Goal: Task Accomplishment & Management: Manage account settings

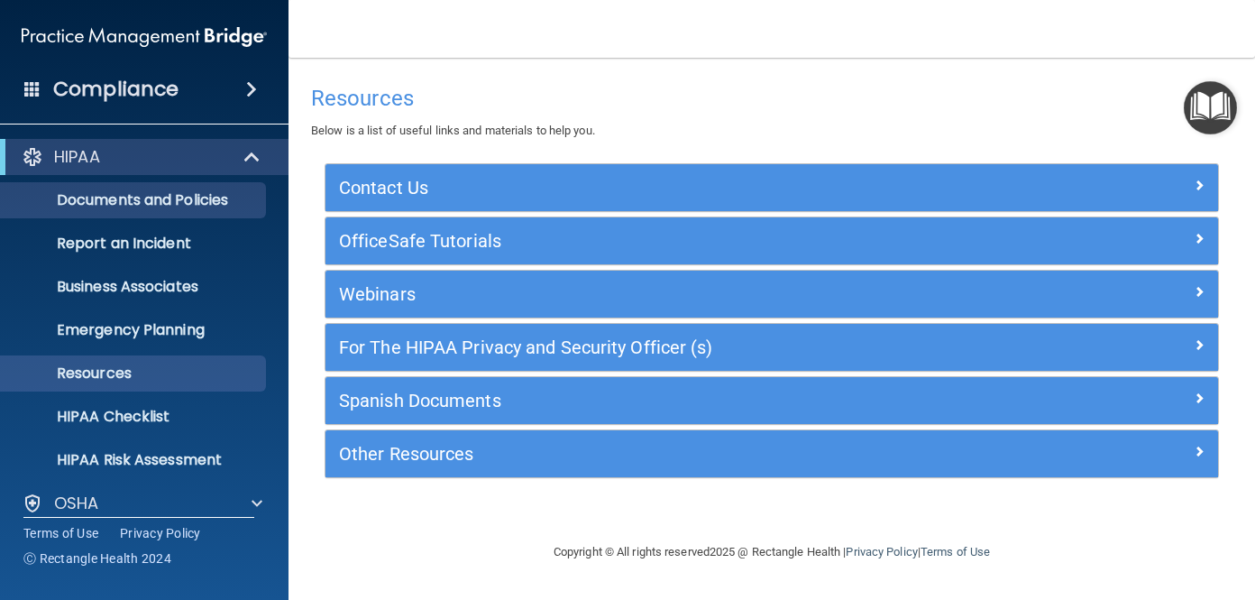
scroll to position [148, 0]
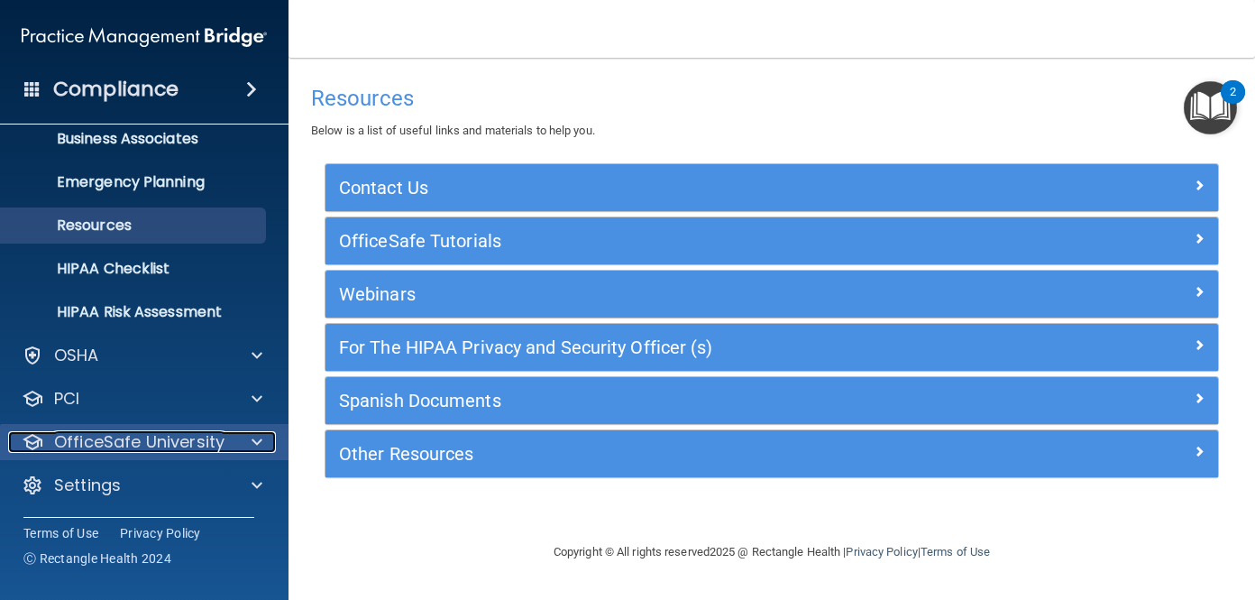
click at [179, 450] on p "OfficeSafe University" at bounding box center [139, 442] width 170 height 22
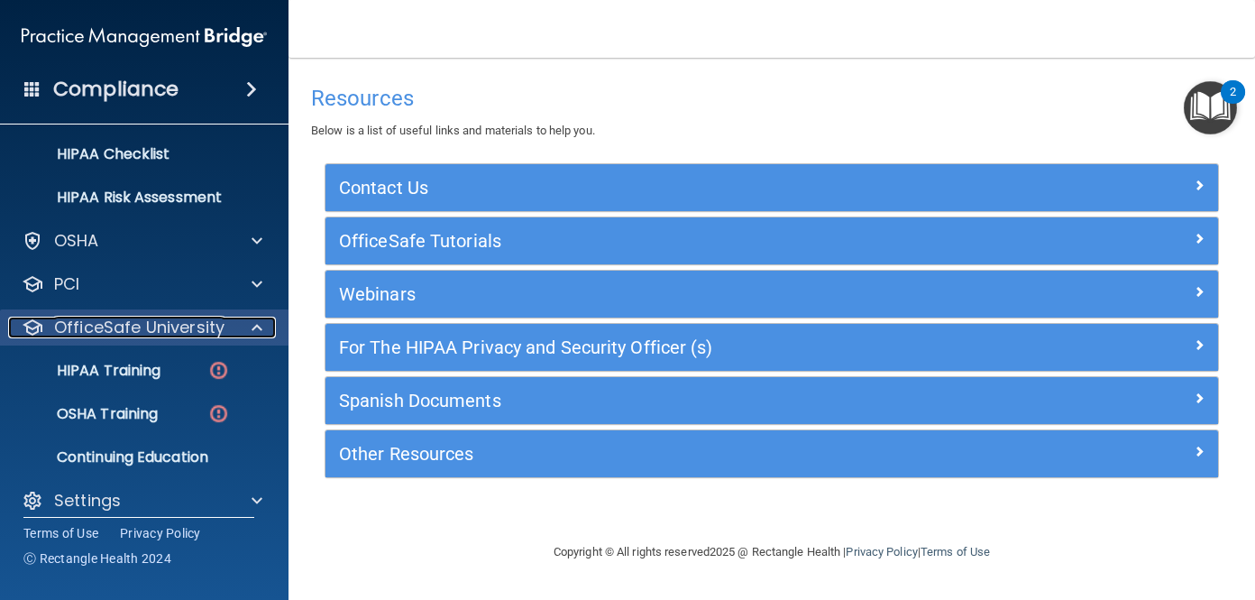
scroll to position [278, 0]
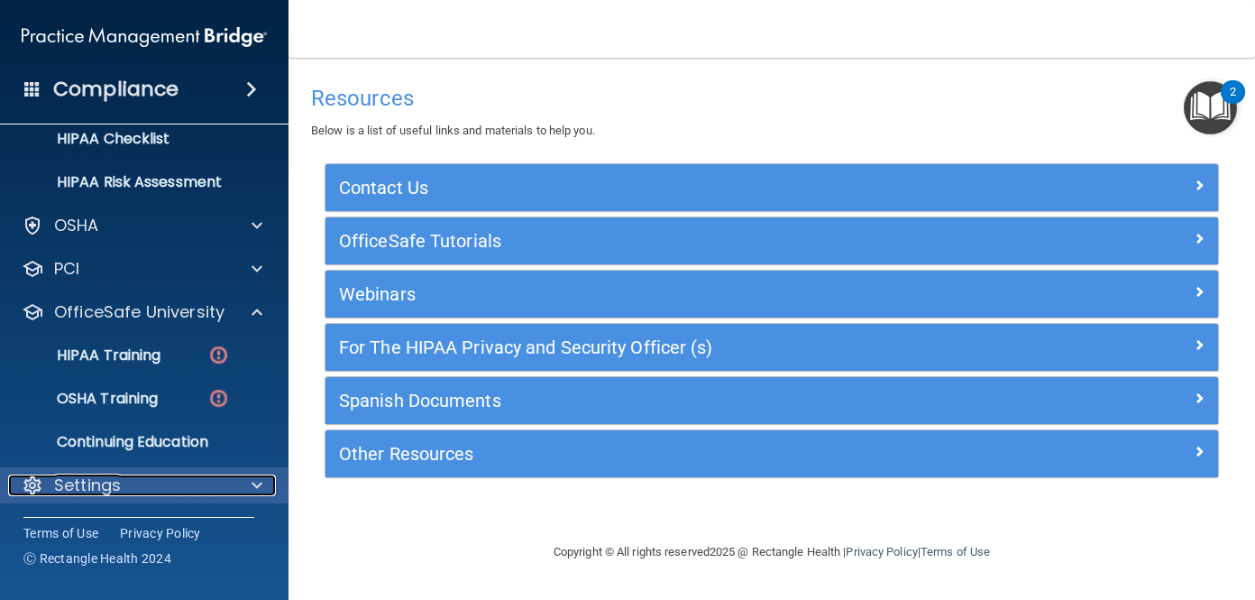
click at [93, 484] on p "Settings" at bounding box center [87, 485] width 67 height 22
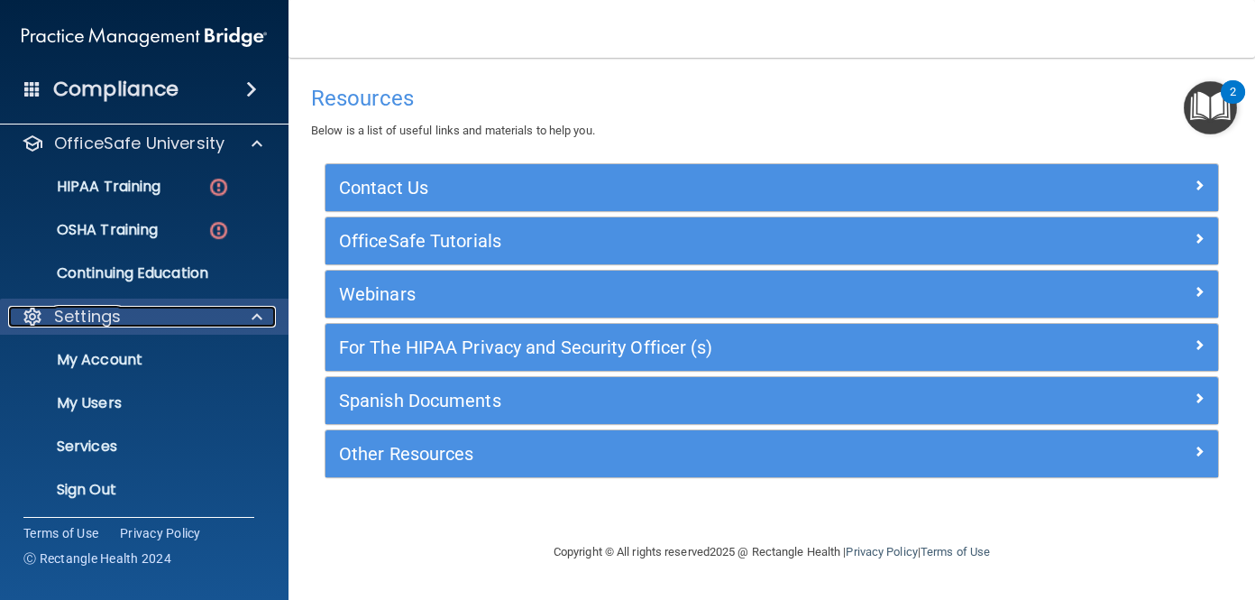
scroll to position [451, 0]
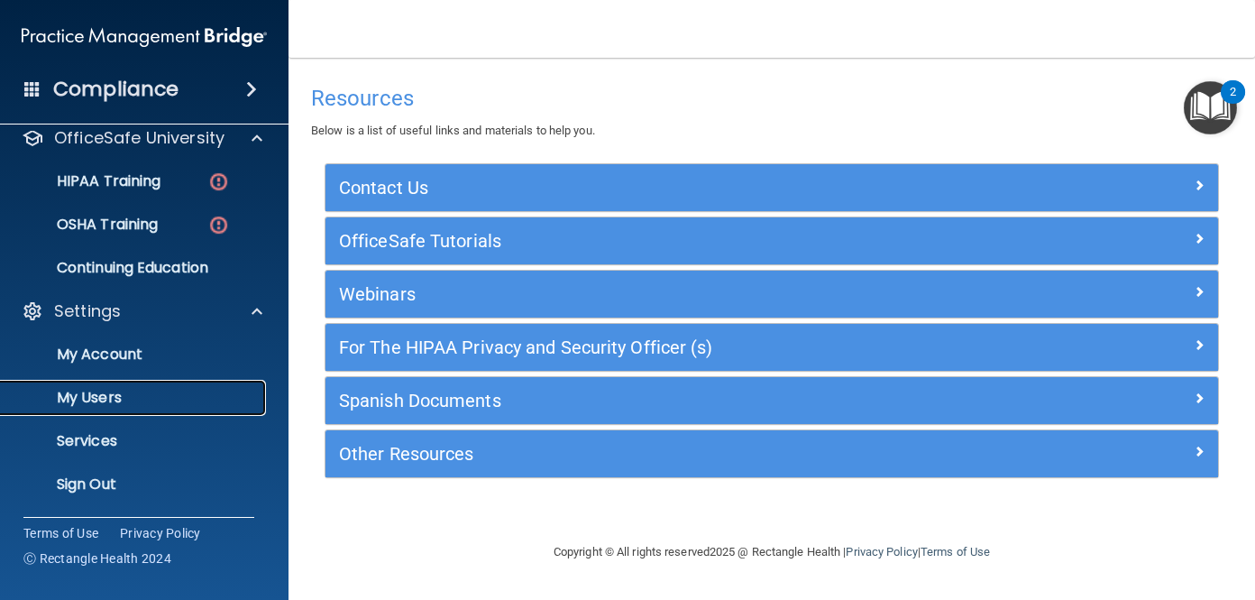
click at [119, 394] on p "My Users" at bounding box center [135, 398] width 246 height 18
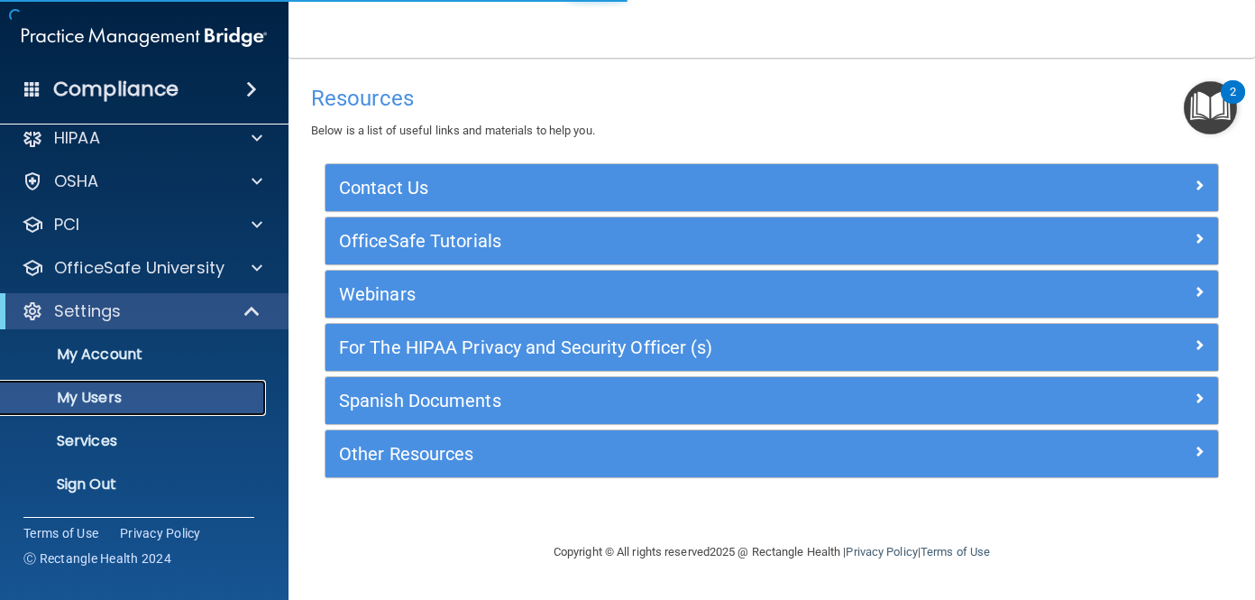
scroll to position [19, 0]
select select "20"
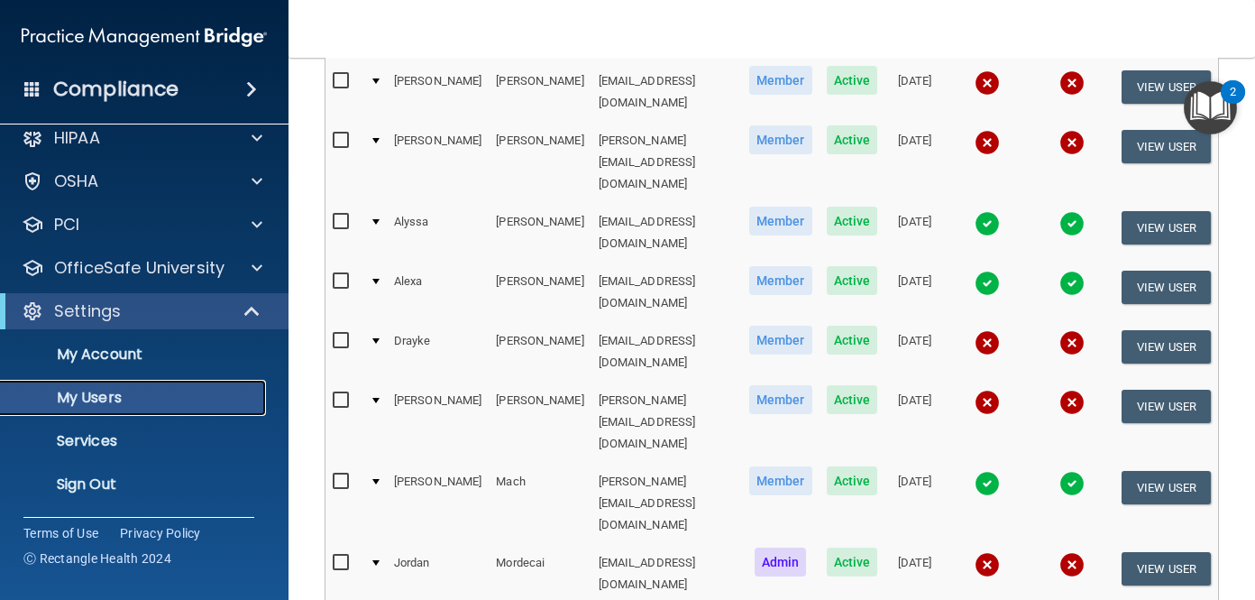
scroll to position [598, 0]
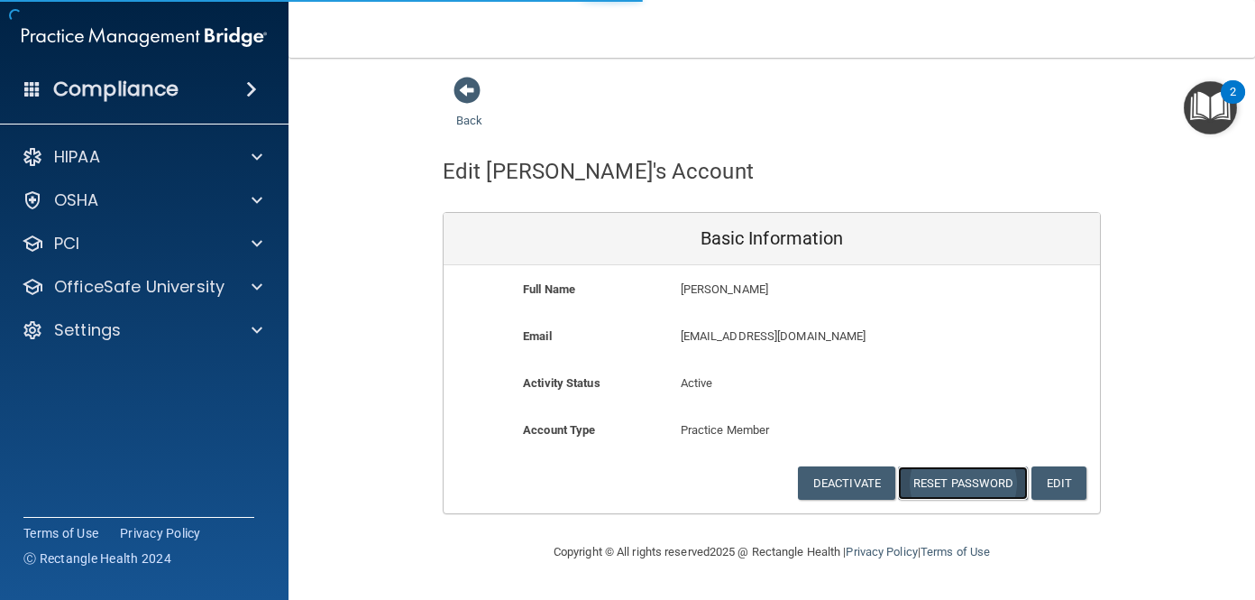
click at [943, 483] on button "Reset Password" at bounding box center [963, 482] width 130 height 33
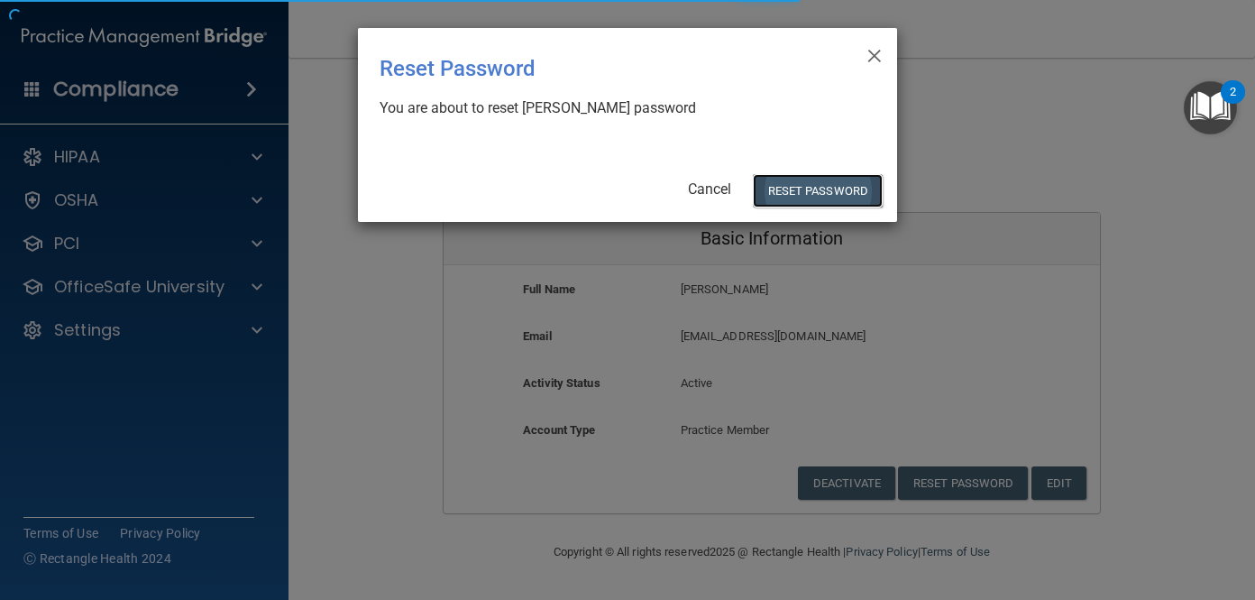
click at [787, 181] on button "Reset Password" at bounding box center [818, 190] width 130 height 33
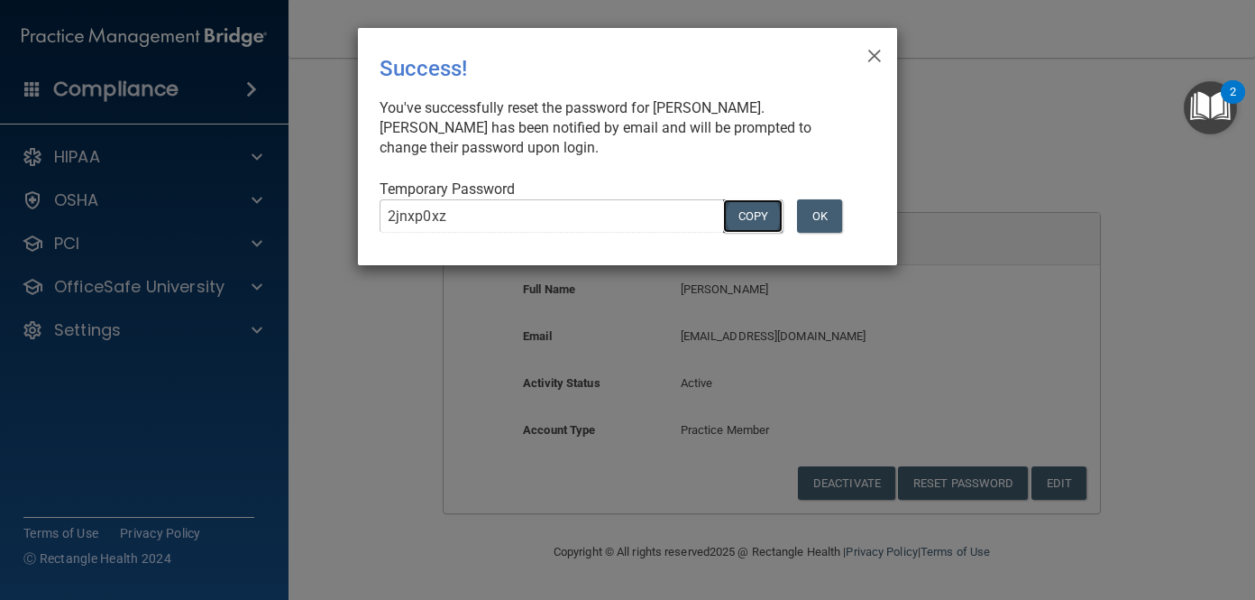
click at [734, 210] on button "COPY" at bounding box center [753, 215] width 60 height 33
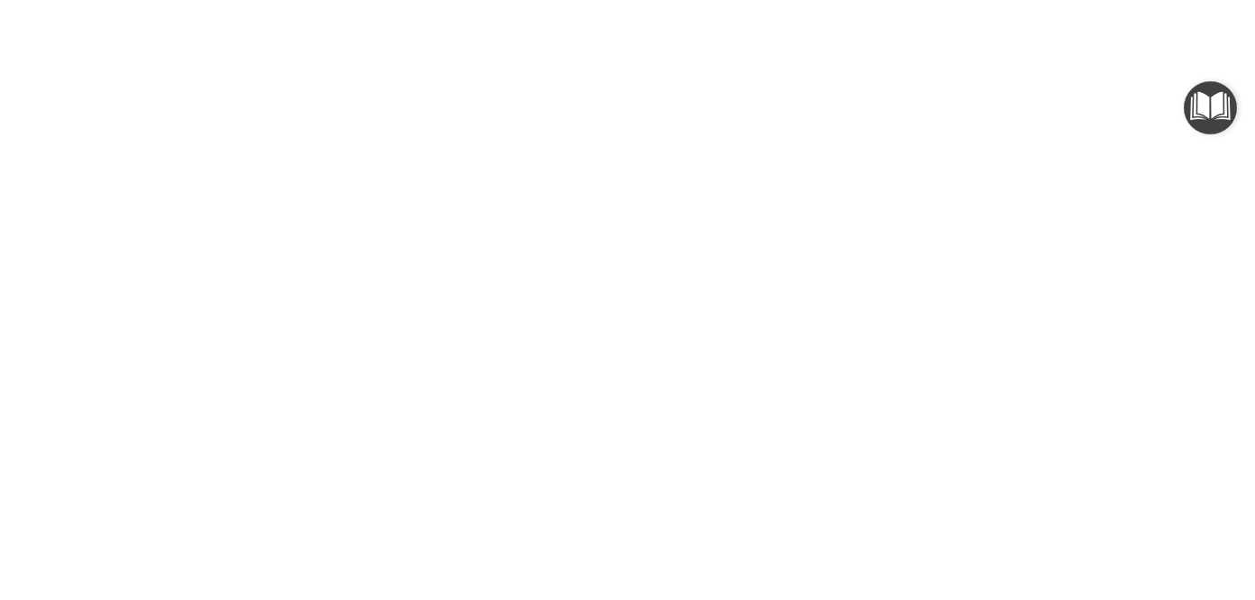
select select "20"
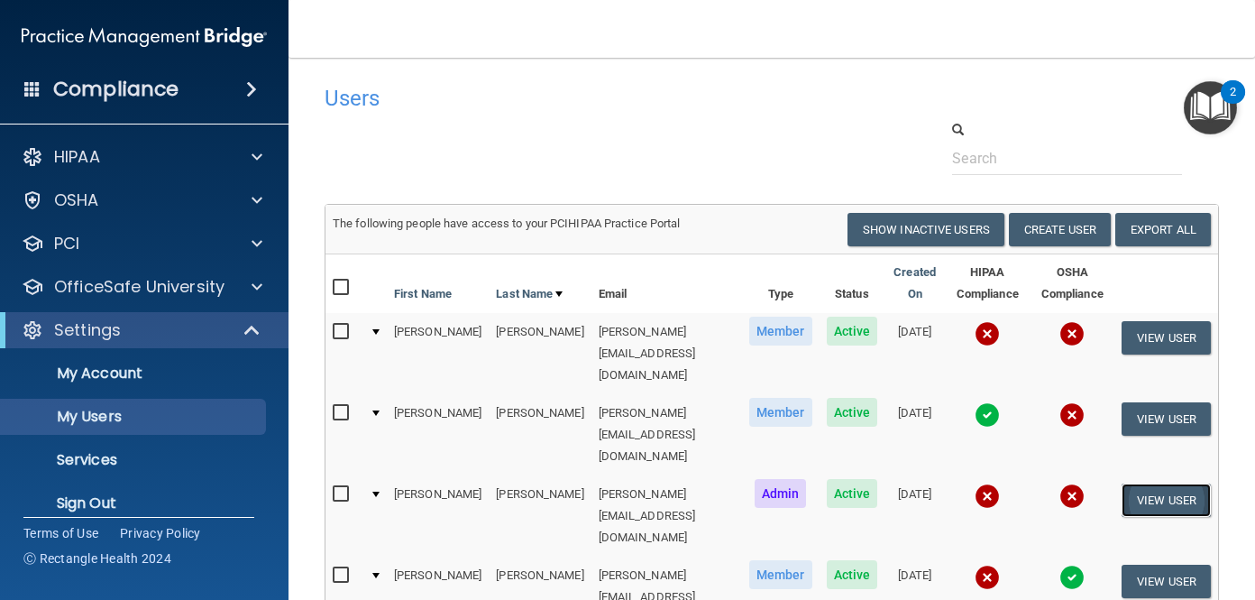
click at [1148, 483] on button "View User" at bounding box center [1166, 499] width 89 height 33
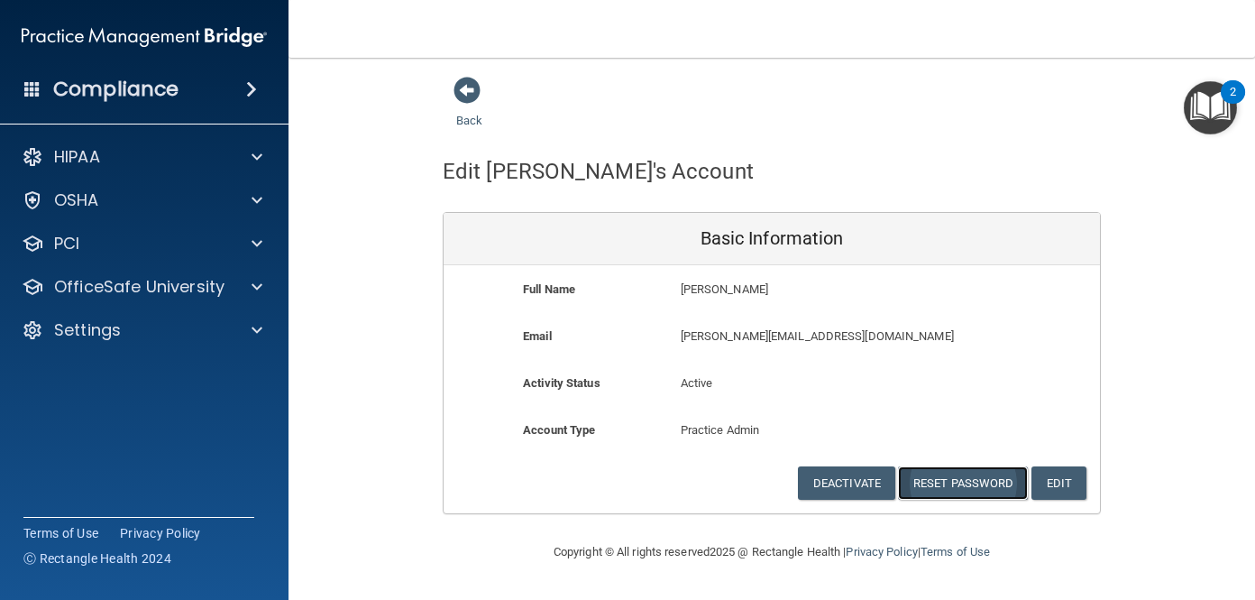
click at [954, 483] on button "Reset Password" at bounding box center [963, 482] width 130 height 33
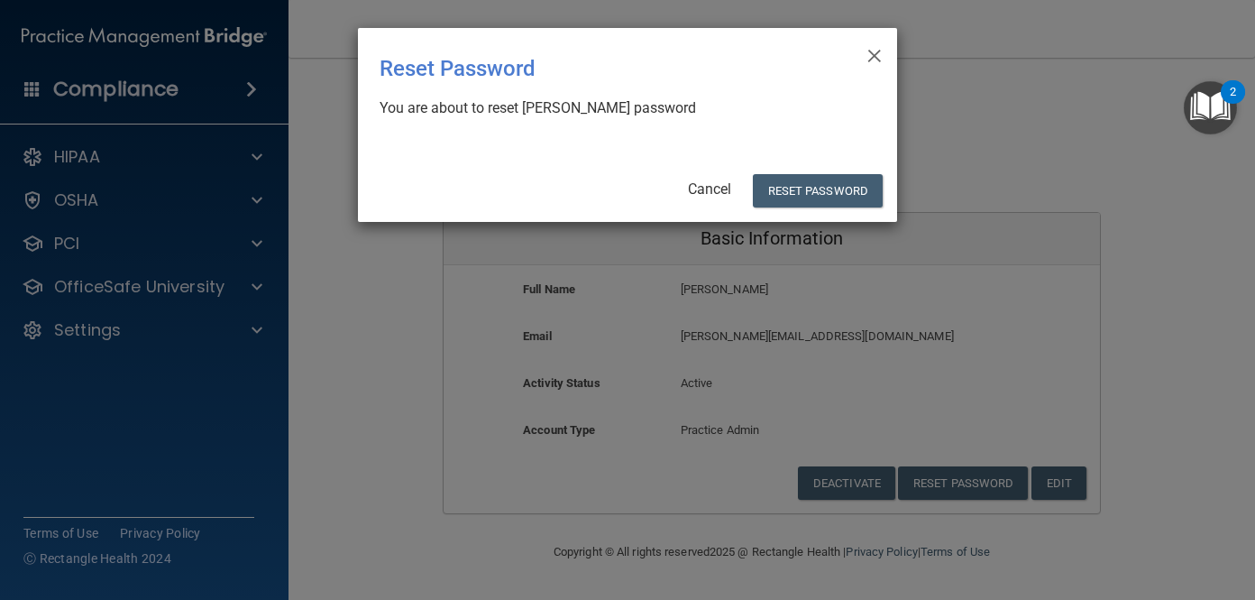
click at [802, 171] on div "× Close Reset Password There was an error while resetting the password ... You …" at bounding box center [627, 125] width 539 height 194
click at [805, 180] on button "Reset Password" at bounding box center [818, 190] width 130 height 33
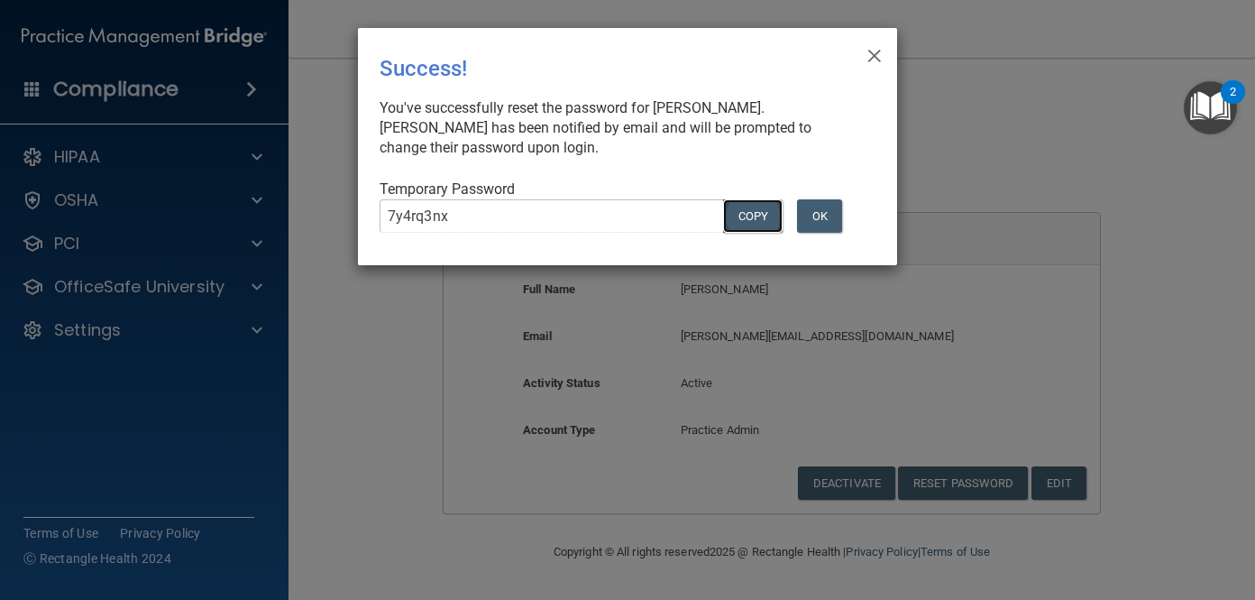
click at [755, 214] on button "COPY" at bounding box center [753, 215] width 60 height 33
click at [747, 211] on button "Copy" at bounding box center [753, 215] width 60 height 33
click at [877, 57] on span "×" at bounding box center [875, 53] width 16 height 36
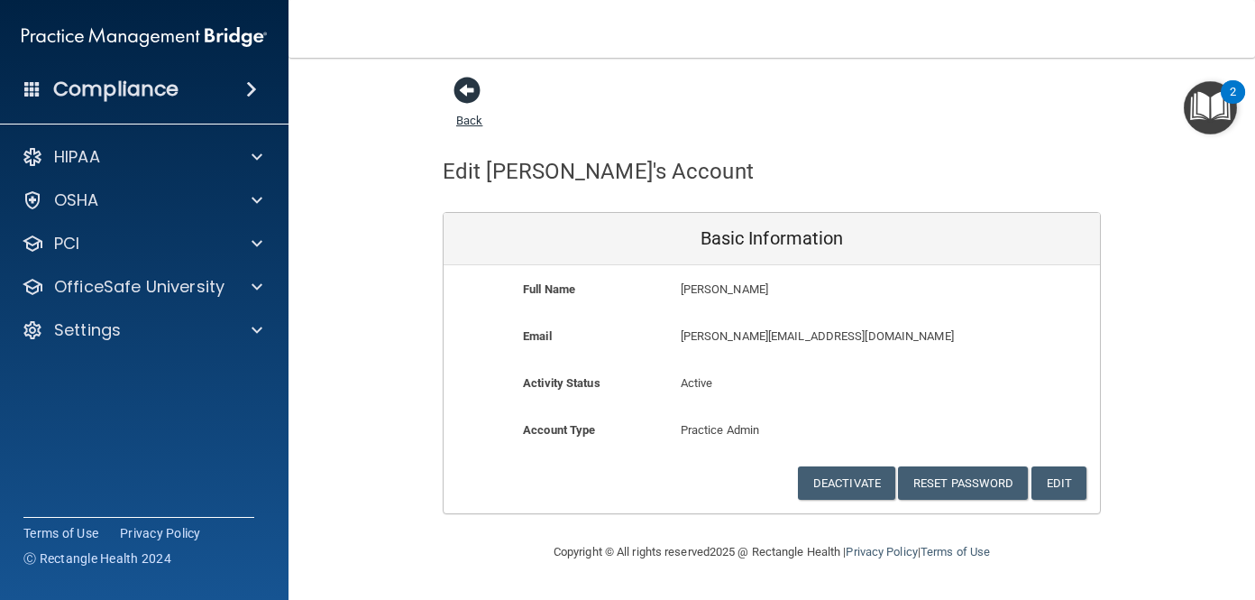
click at [476, 95] on span at bounding box center [467, 90] width 27 height 27
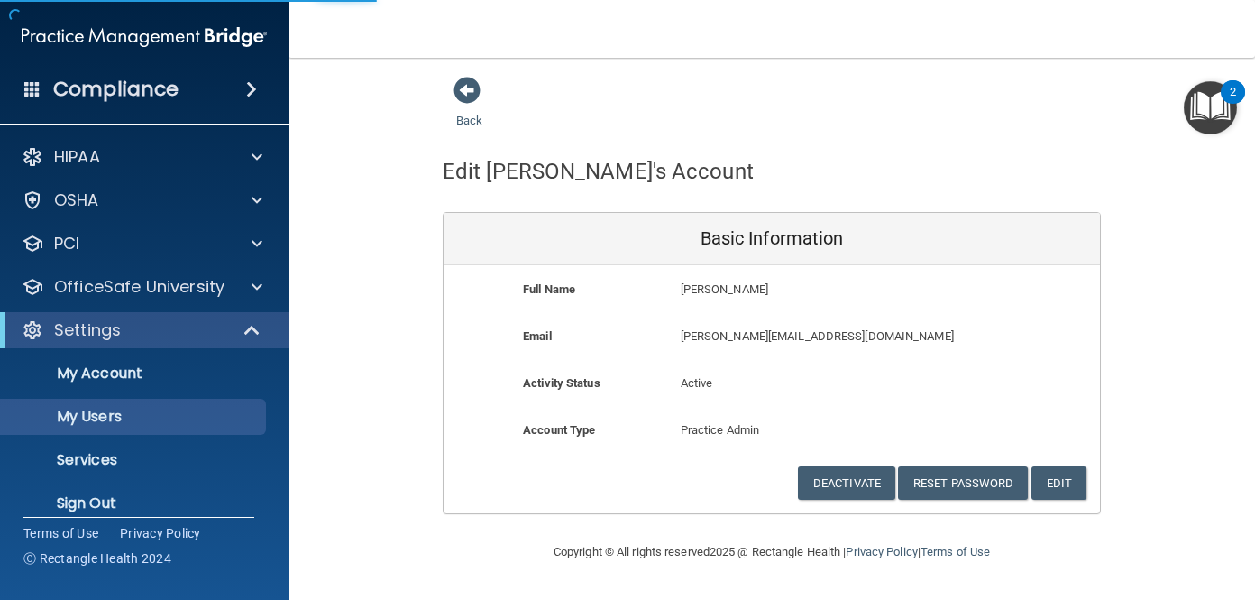
select select "20"
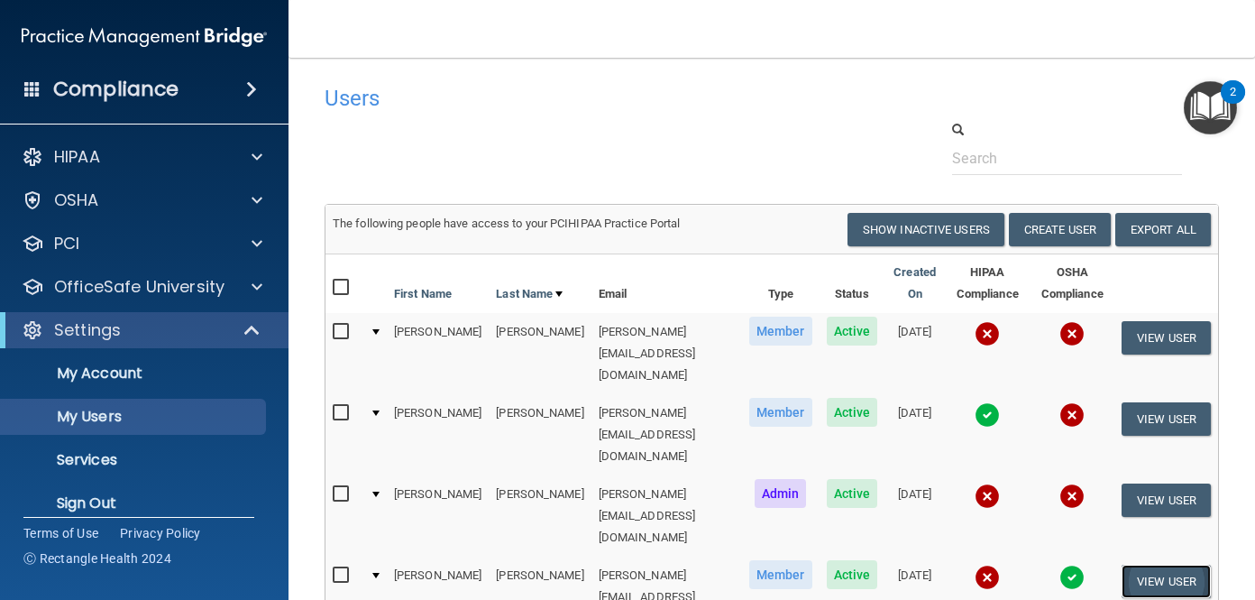
click at [1140, 565] on button "View User" at bounding box center [1166, 581] width 89 height 33
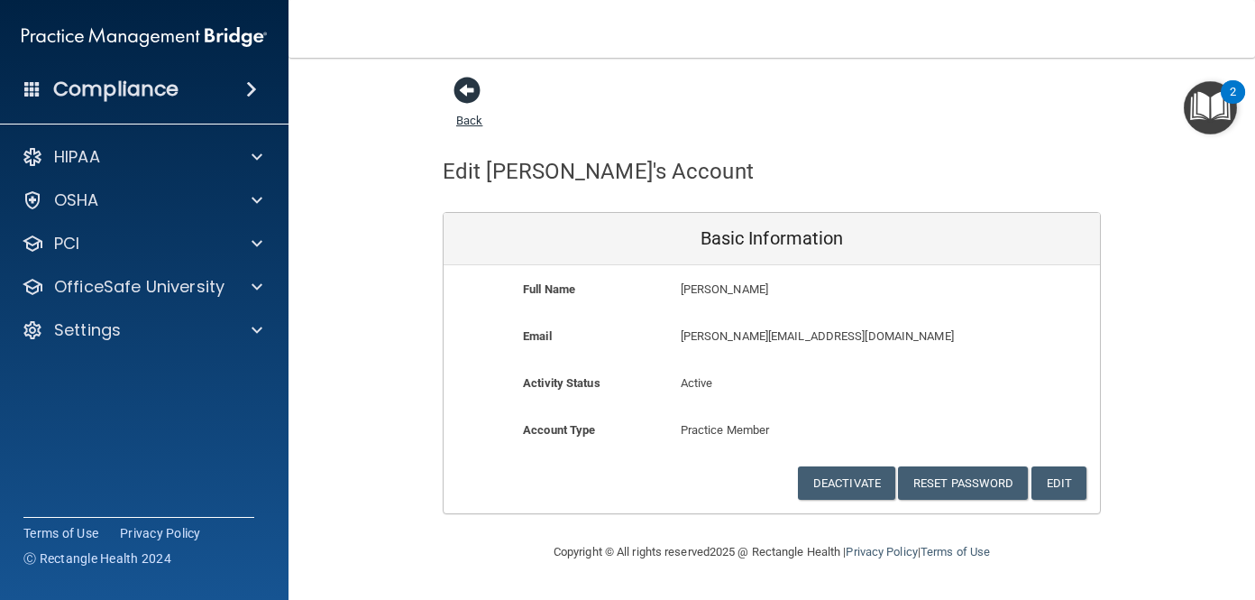
click at [463, 91] on span at bounding box center [467, 90] width 27 height 27
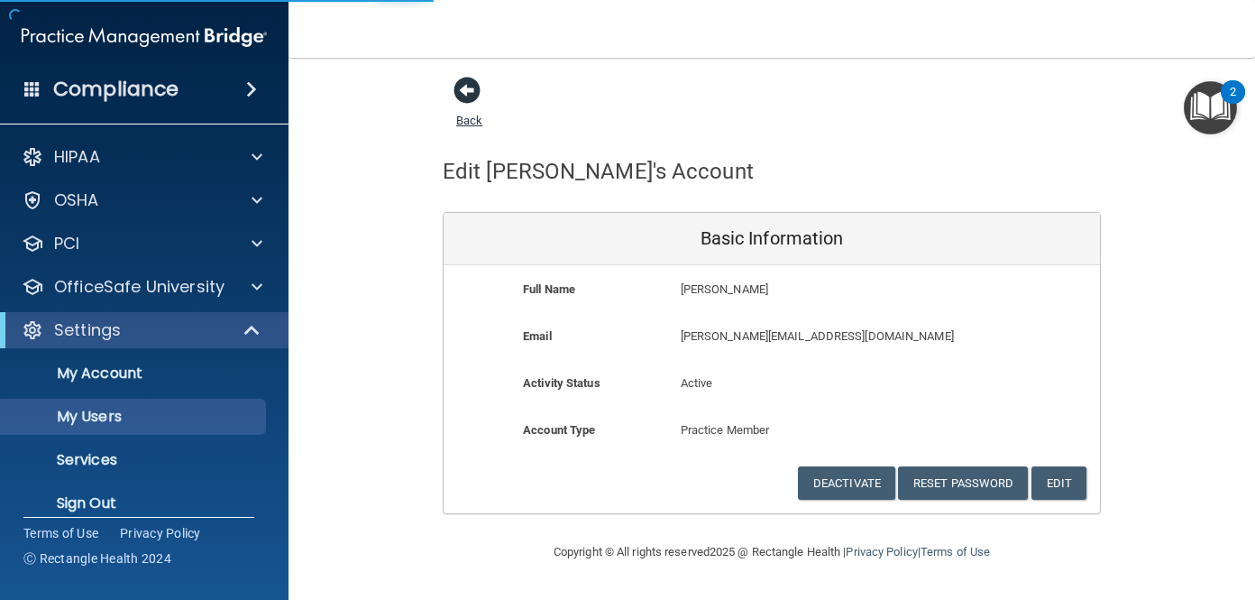
select select "20"
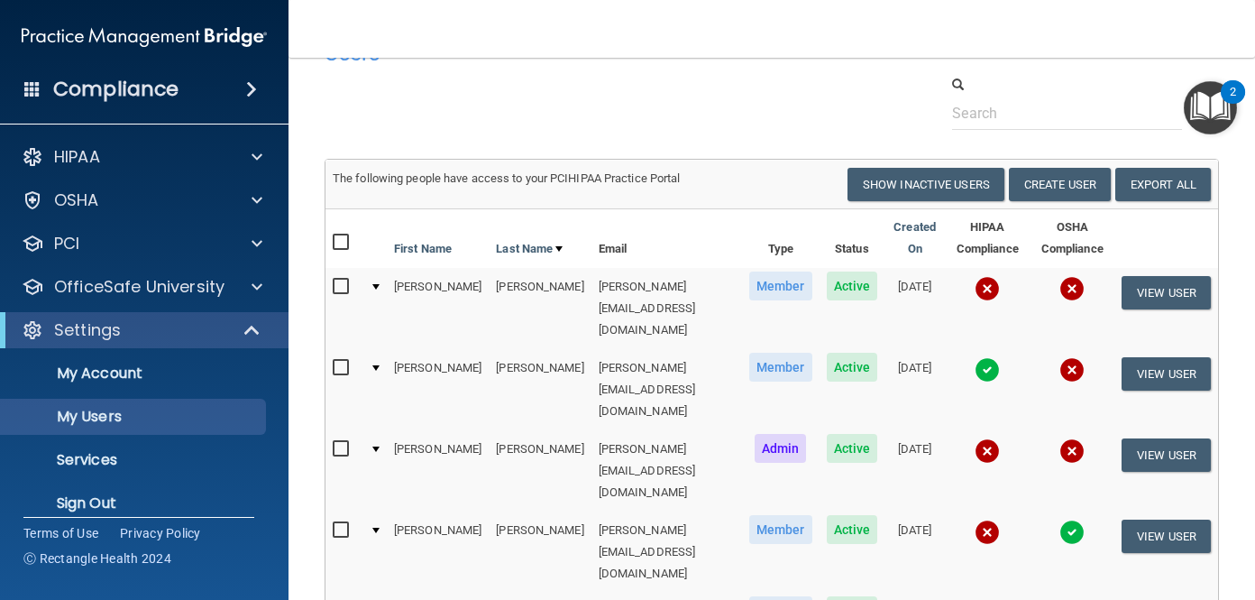
scroll to position [46, 0]
click at [1146, 519] on button "View User" at bounding box center [1166, 535] width 89 height 33
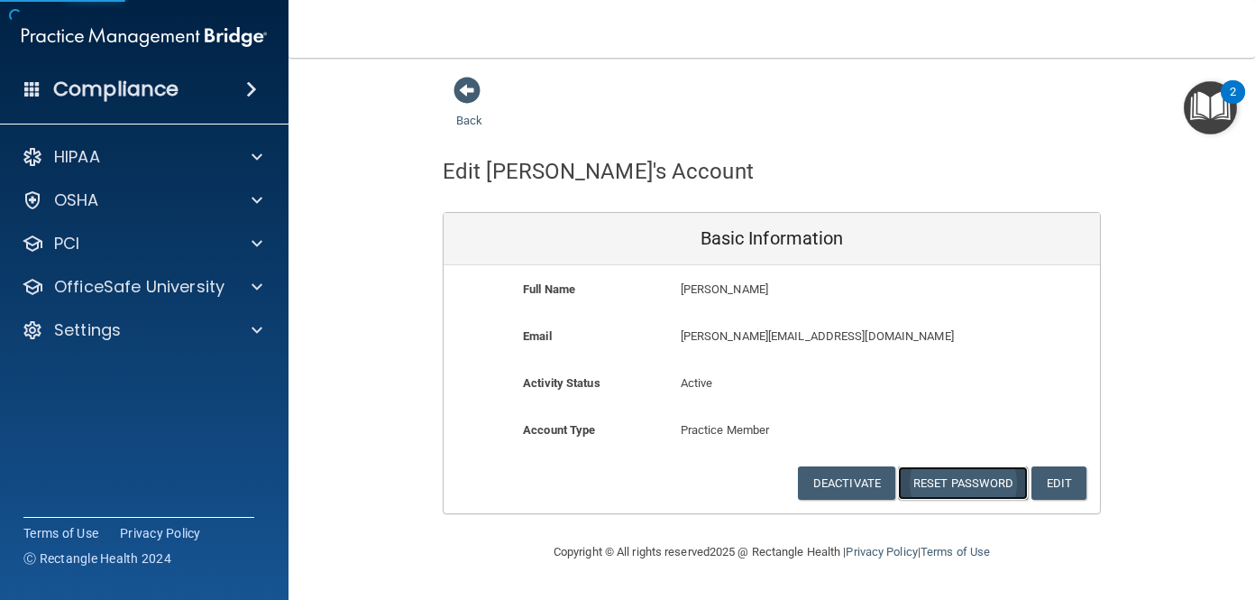
click at [988, 482] on button "Reset Password" at bounding box center [963, 482] width 130 height 33
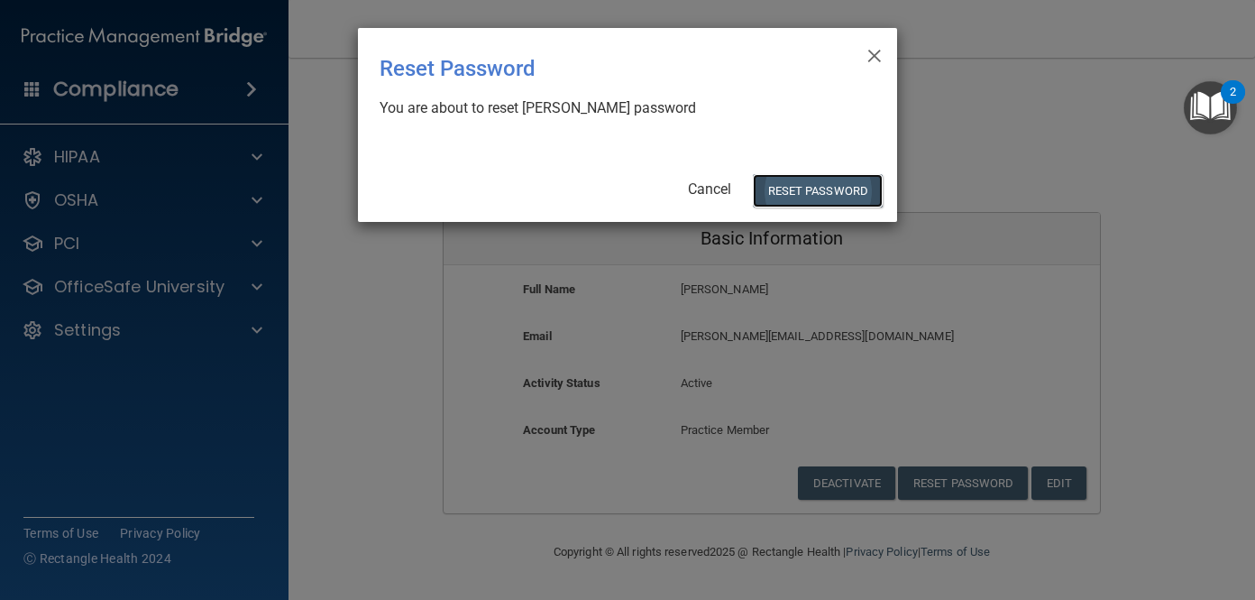
click at [805, 191] on button "Reset Password" at bounding box center [818, 190] width 130 height 33
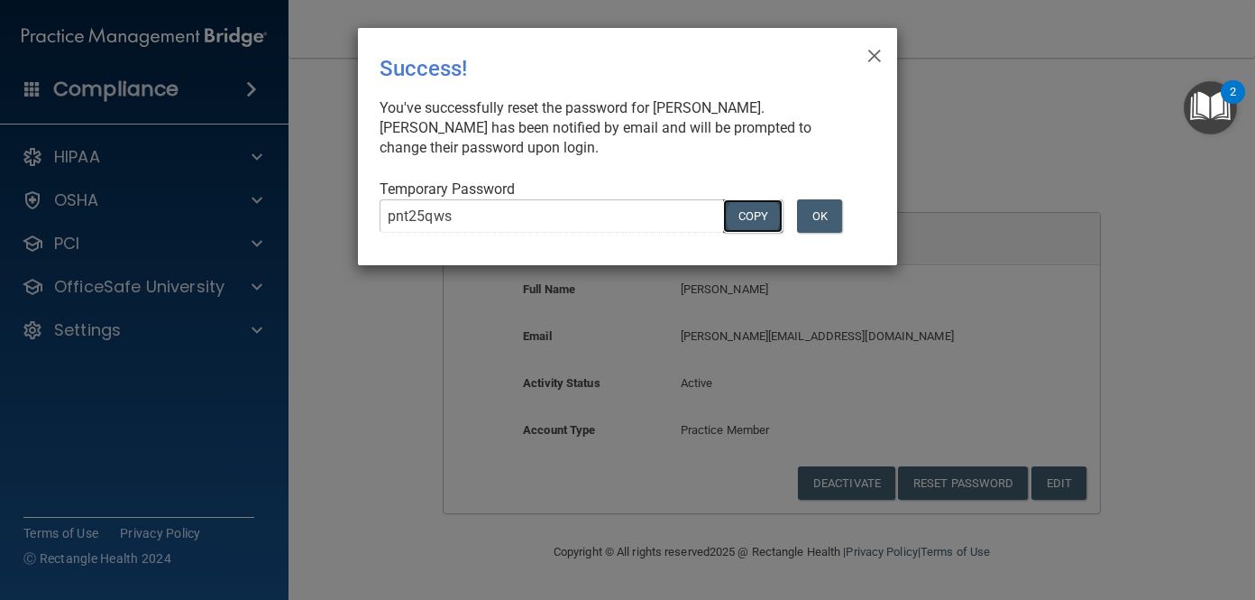
click at [747, 212] on button "COPY" at bounding box center [753, 215] width 60 height 33
click at [869, 59] on span "×" at bounding box center [875, 53] width 16 height 36
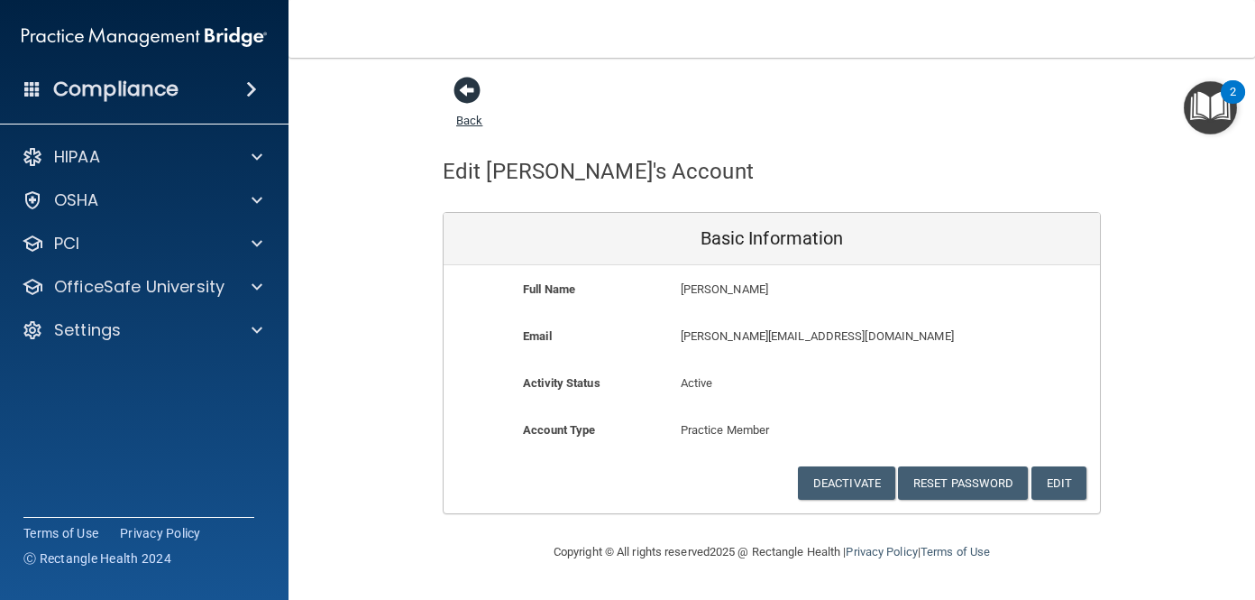
click at [467, 97] on span at bounding box center [467, 90] width 27 height 27
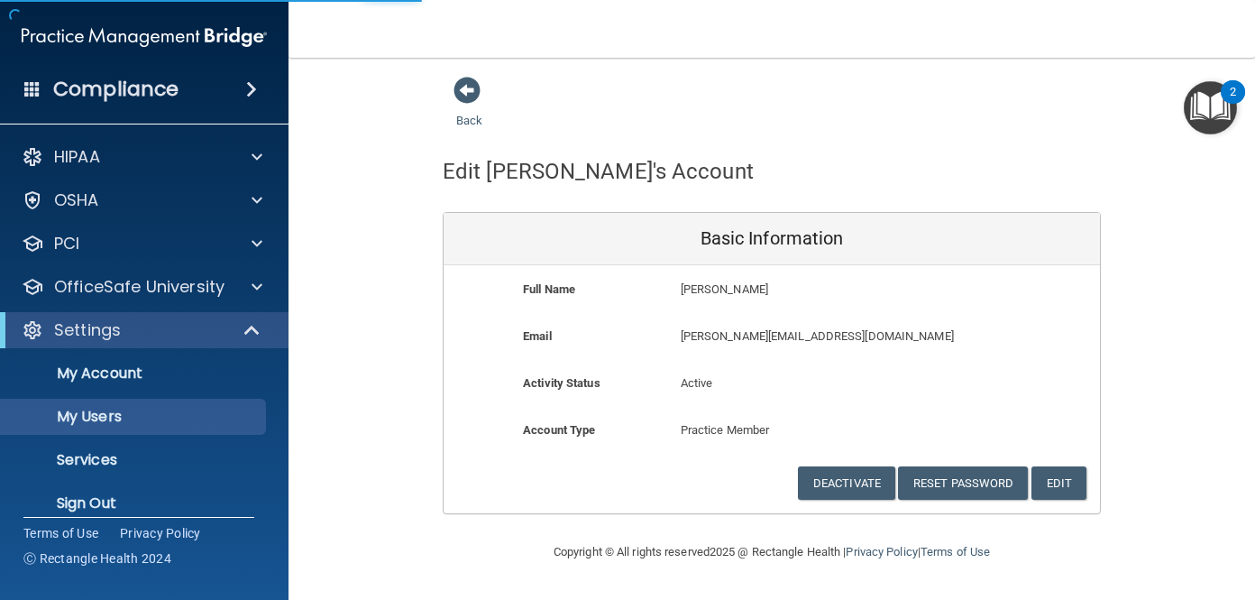
select select "20"
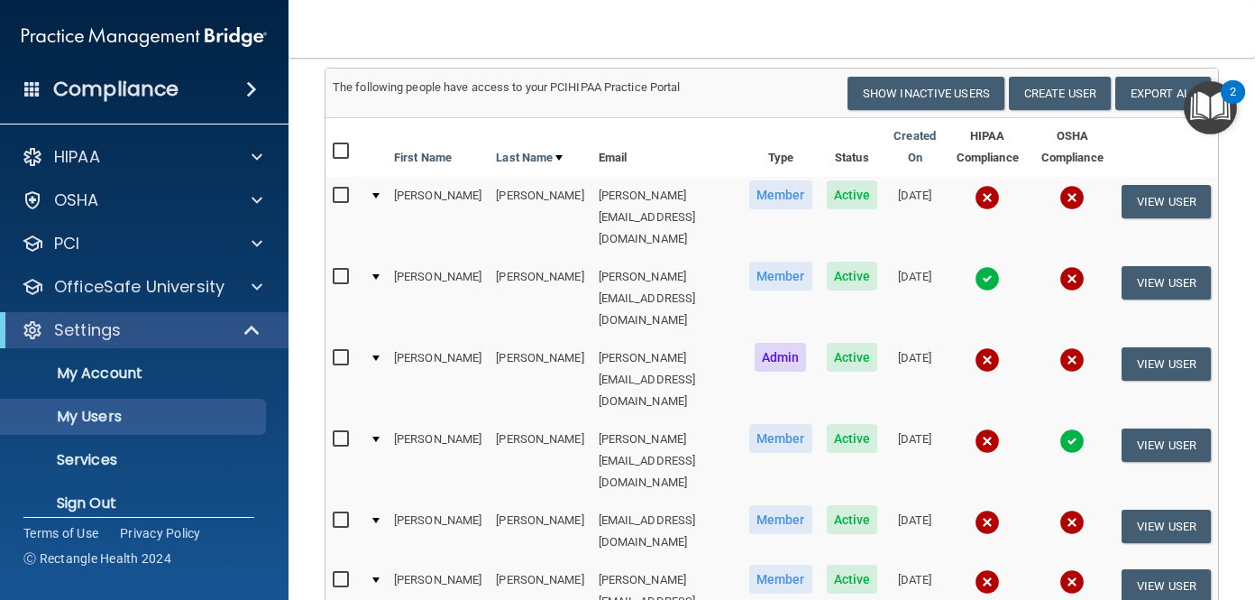
scroll to position [138, 0]
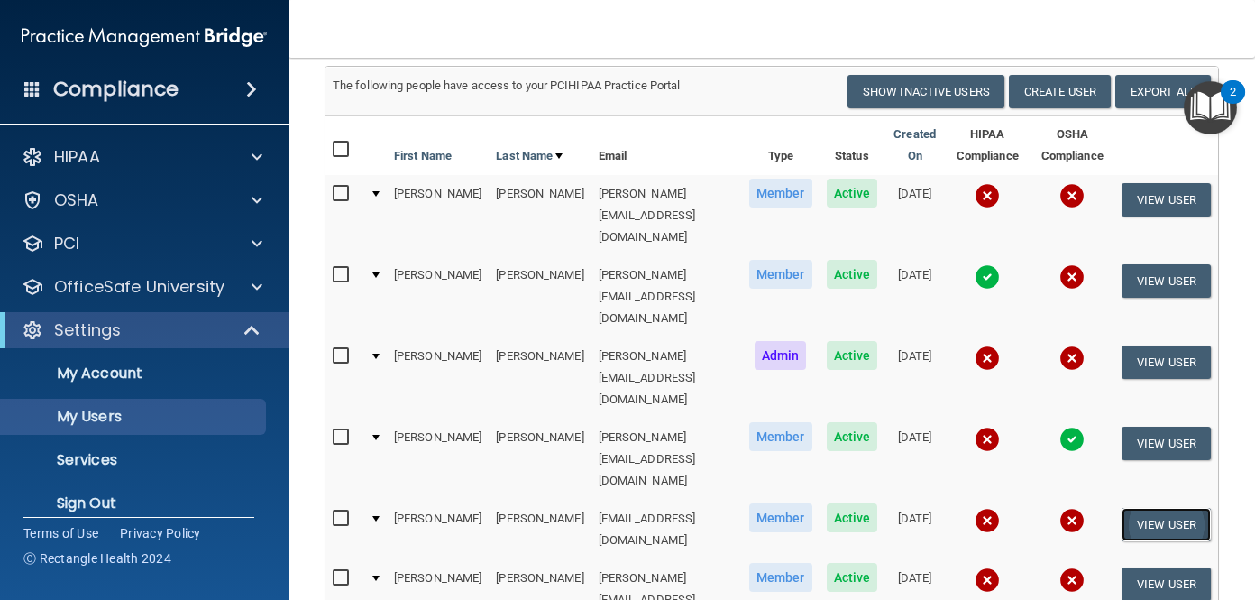
click at [1174, 508] on button "View User" at bounding box center [1166, 524] width 89 height 33
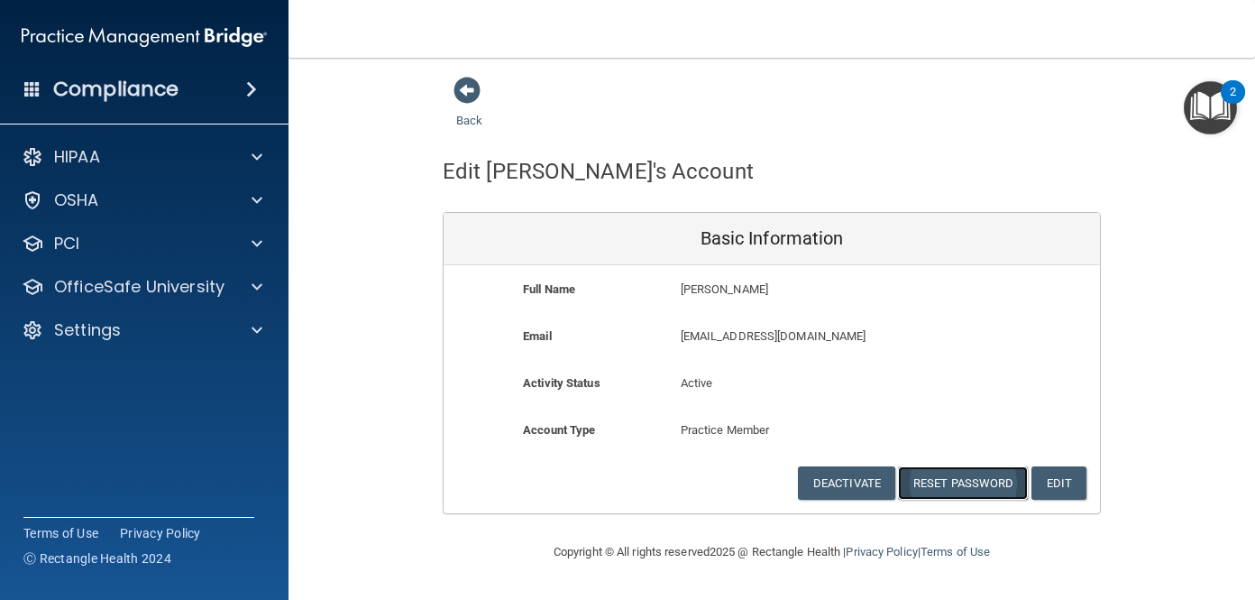
click at [940, 483] on button "Reset Password" at bounding box center [963, 482] width 130 height 33
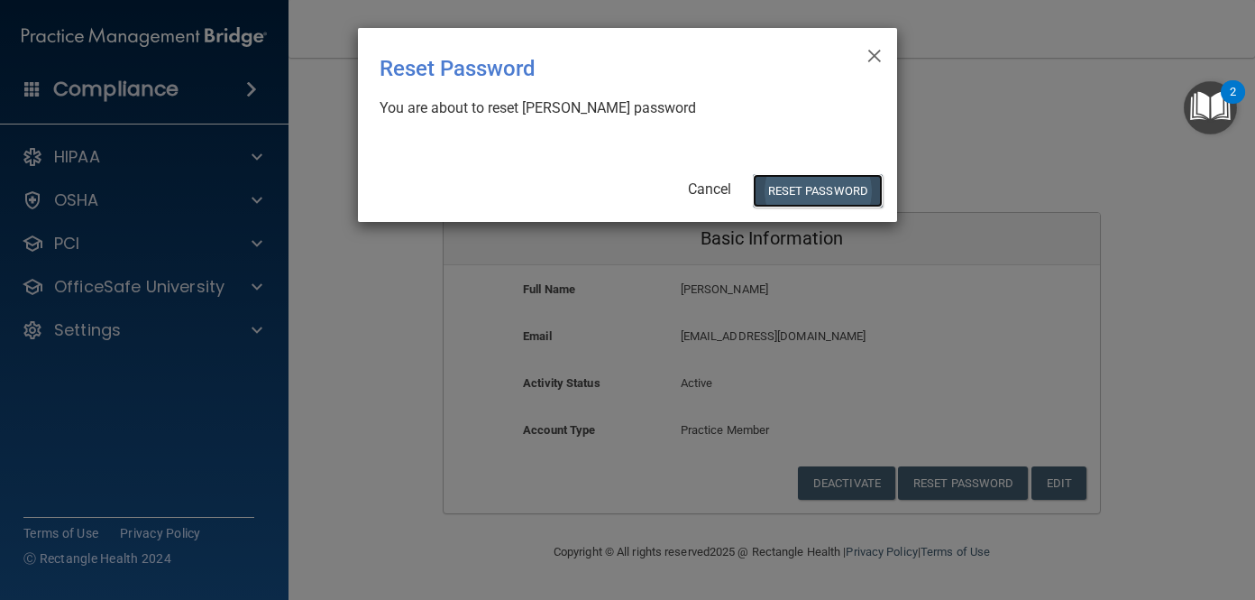
click at [794, 186] on button "Reset Password" at bounding box center [818, 190] width 130 height 33
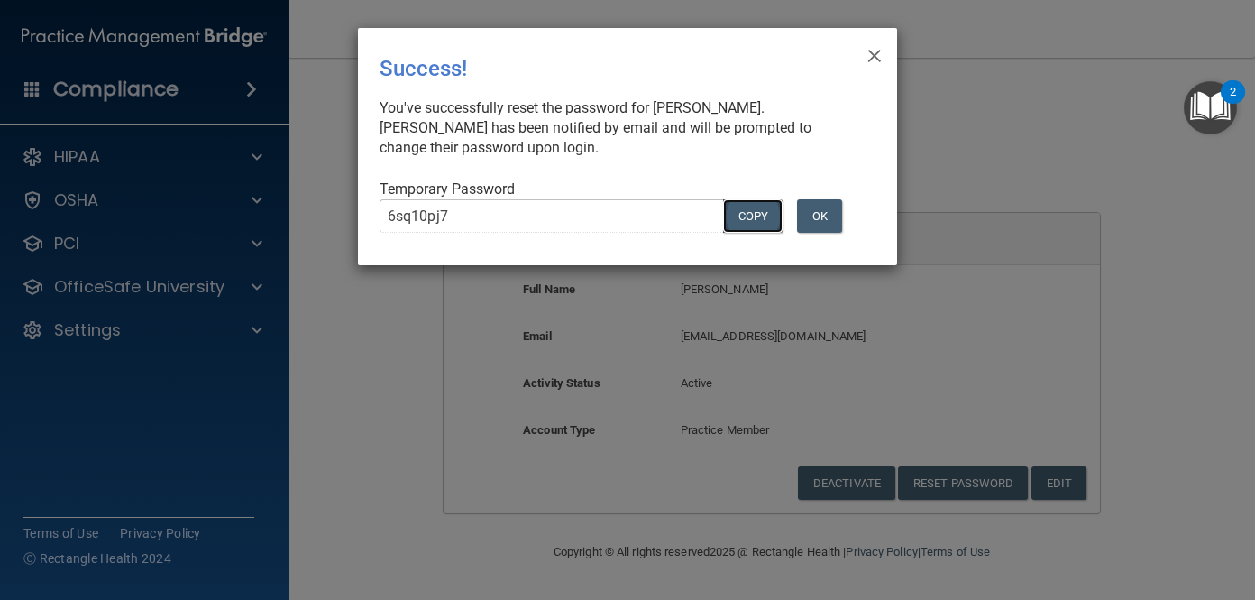
click at [750, 214] on button "COPY" at bounding box center [753, 215] width 60 height 33
click at [762, 212] on button "Copy" at bounding box center [753, 215] width 60 height 33
click at [872, 51] on span "×" at bounding box center [875, 53] width 16 height 36
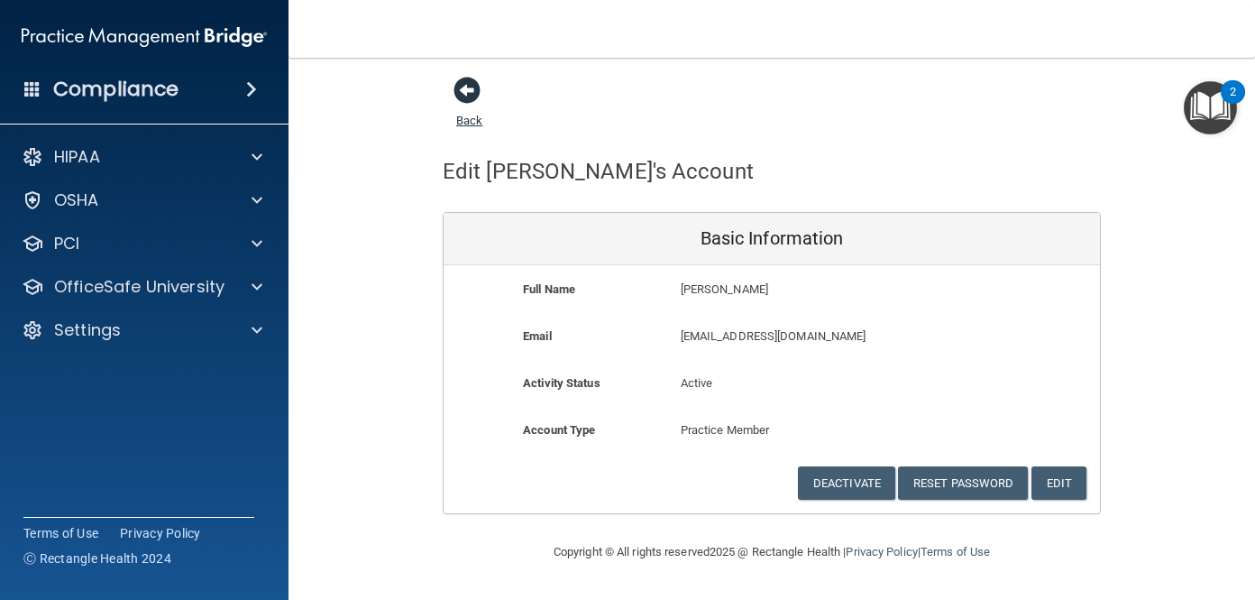
click at [463, 97] on span at bounding box center [467, 90] width 27 height 27
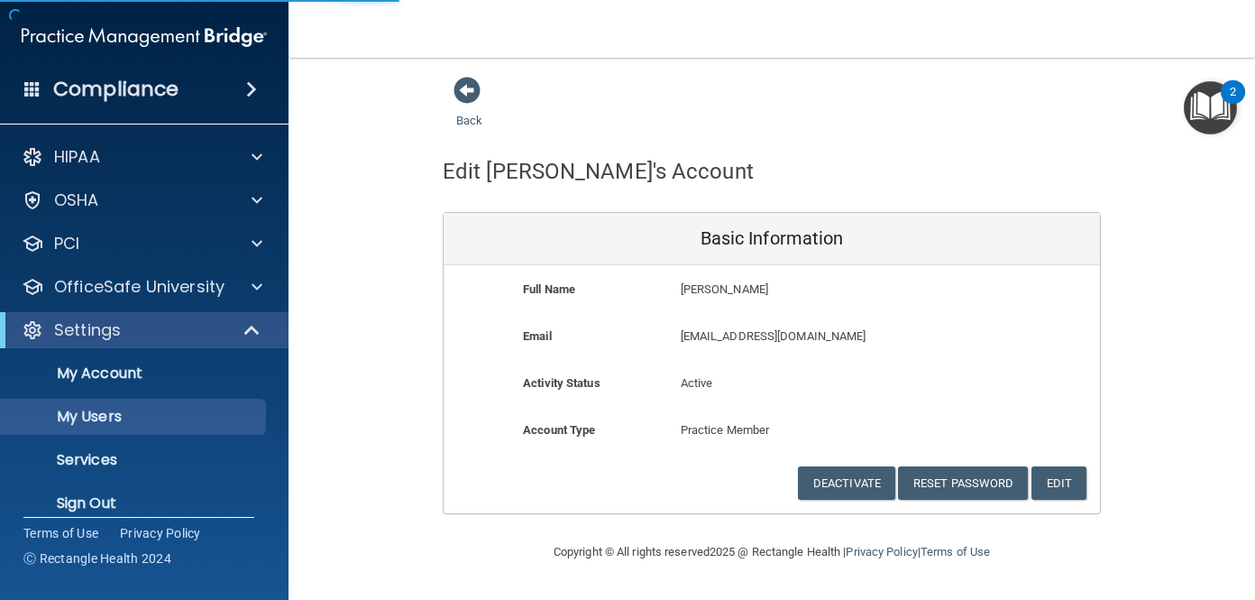
select select "20"
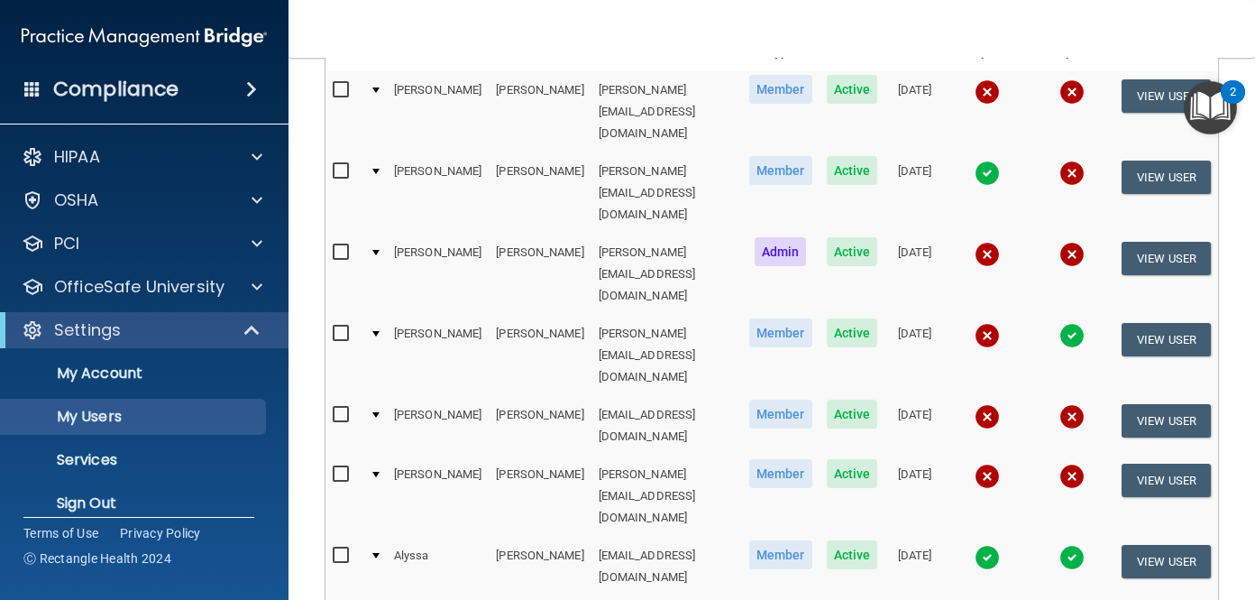
scroll to position [245, 0]
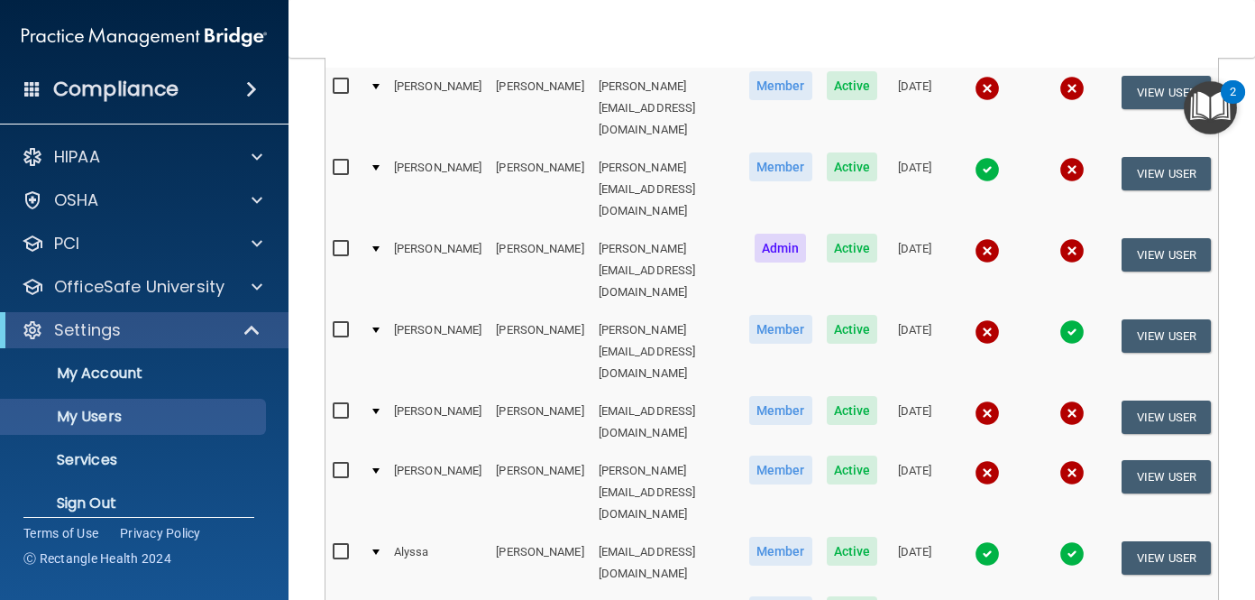
click at [622, 452] on td "[PERSON_NAME][EMAIL_ADDRESS][DOMAIN_NAME]" at bounding box center [667, 492] width 151 height 81
drag, startPoint x: 667, startPoint y: 337, endPoint x: 538, endPoint y: 337, distance: 129.0
click at [592, 452] on td "[PERSON_NAME][EMAIL_ADDRESS][DOMAIN_NAME]" at bounding box center [667, 492] width 151 height 81
copy td "[PERSON_NAME][EMAIL_ADDRESS][DOMAIN_NAME]"
click at [1162, 460] on button "View User" at bounding box center [1166, 476] width 89 height 33
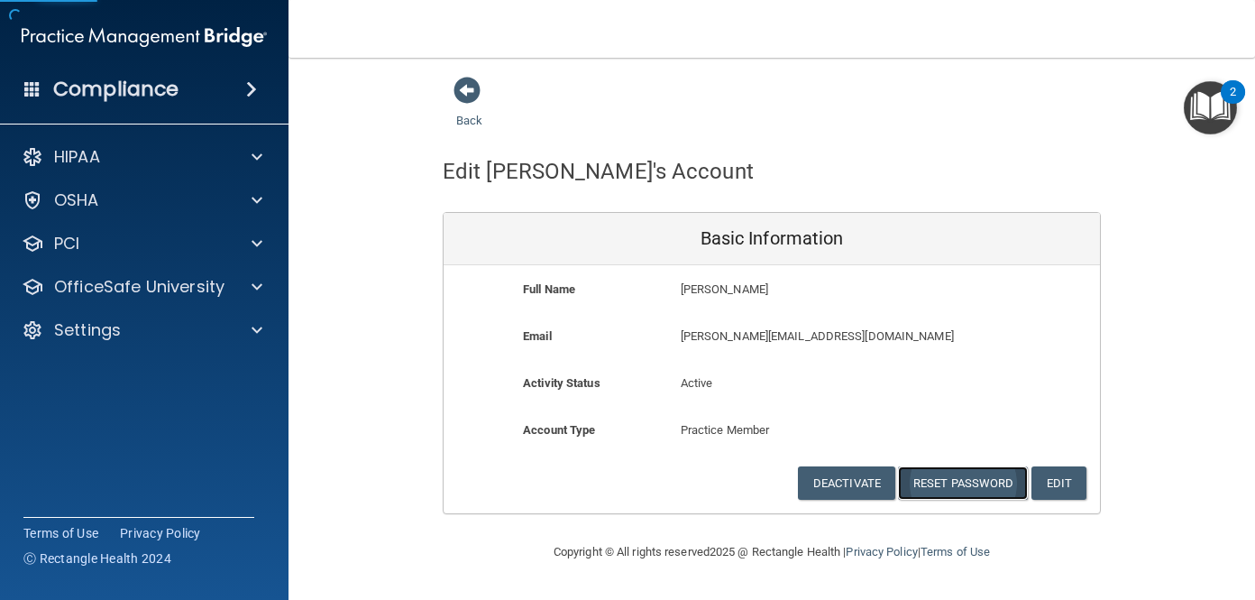
click at [968, 491] on button "Reset Password" at bounding box center [963, 482] width 130 height 33
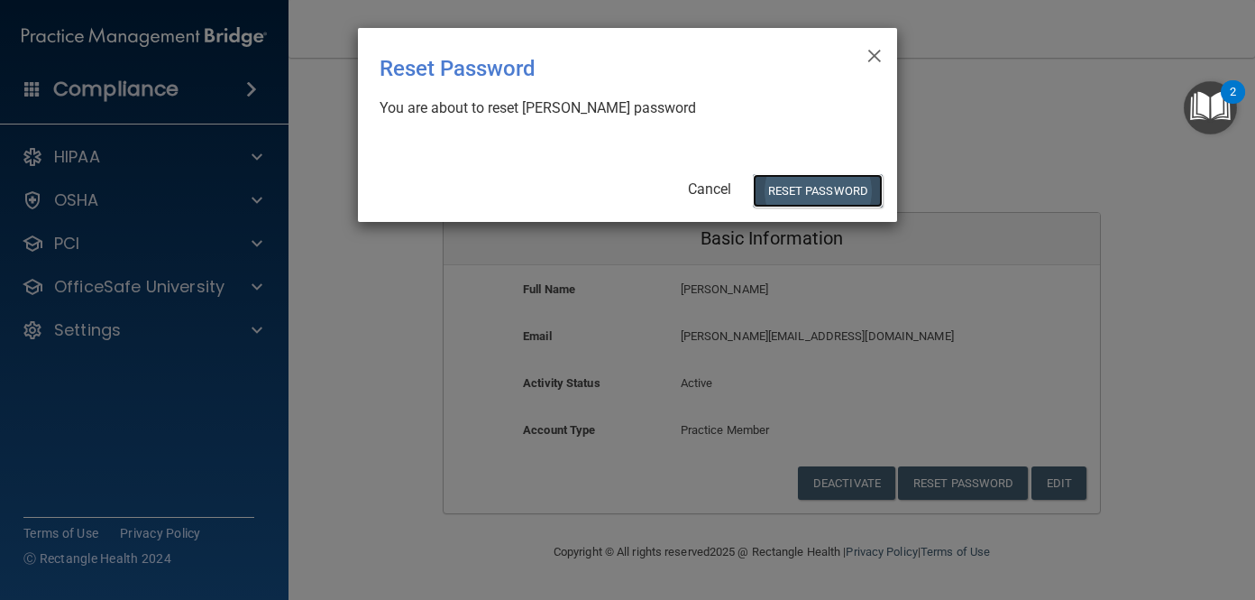
click at [808, 187] on button "Reset Password" at bounding box center [818, 190] width 130 height 33
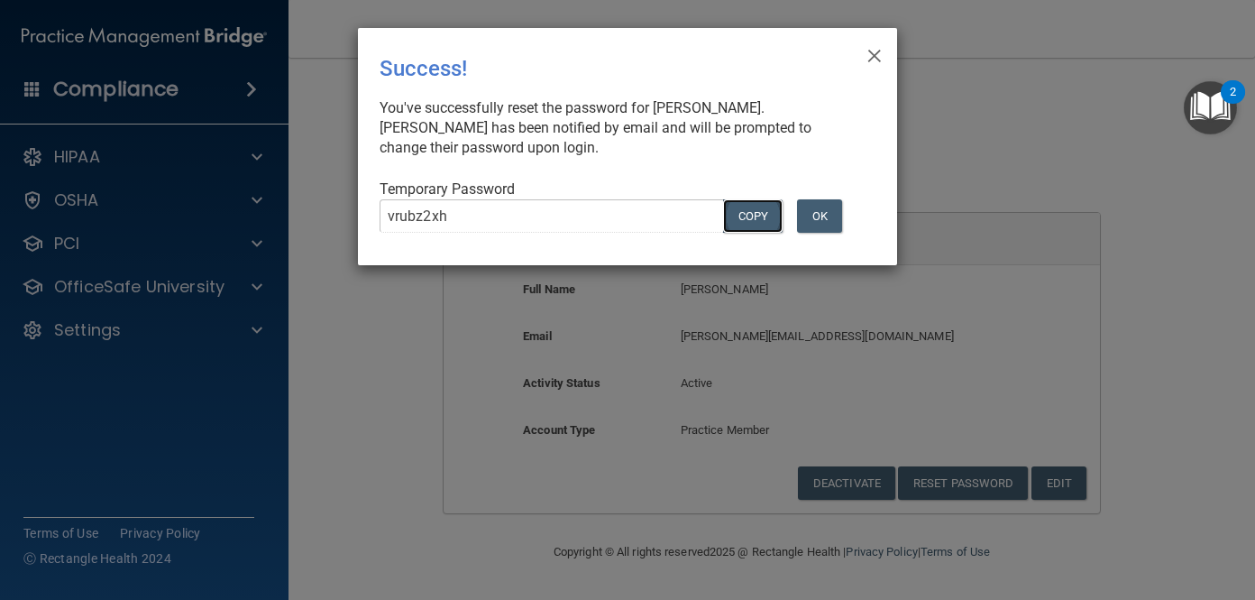
click at [768, 212] on button "COPY" at bounding box center [753, 215] width 60 height 33
click at [873, 58] on span "×" at bounding box center [875, 53] width 16 height 36
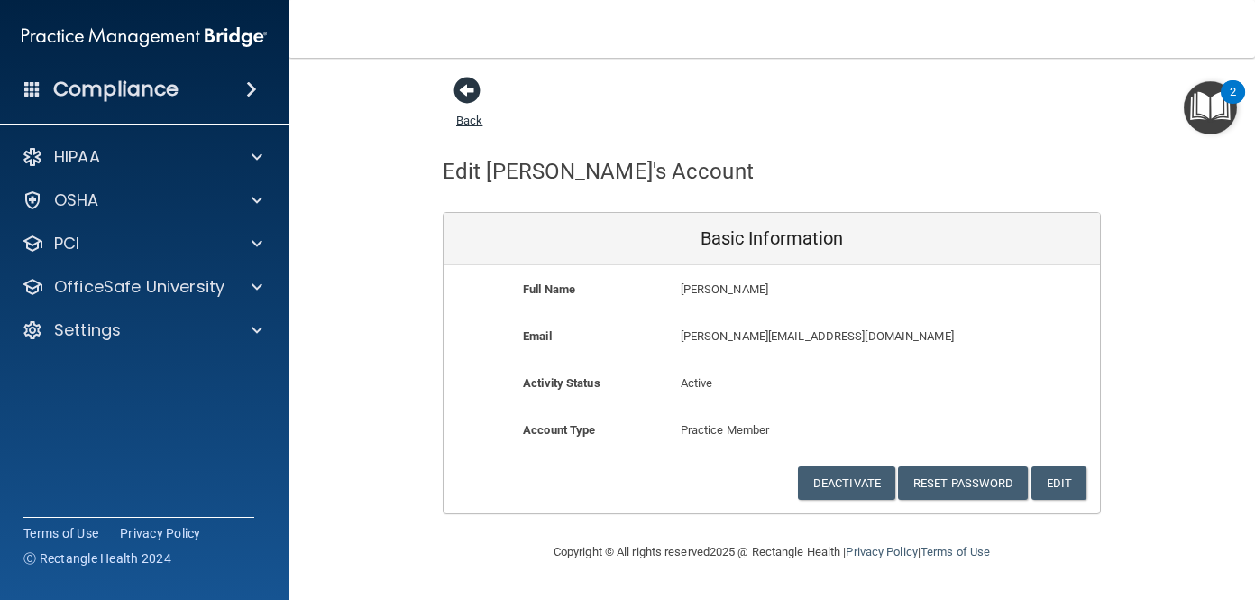
click at [463, 93] on span at bounding box center [467, 90] width 27 height 27
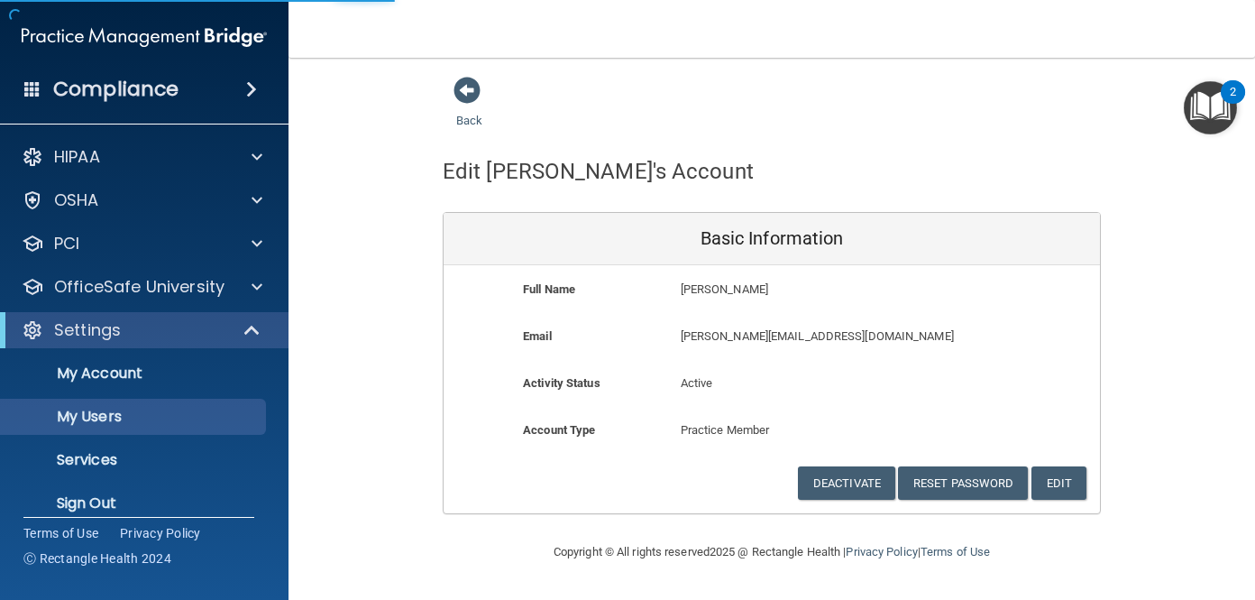
select select "20"
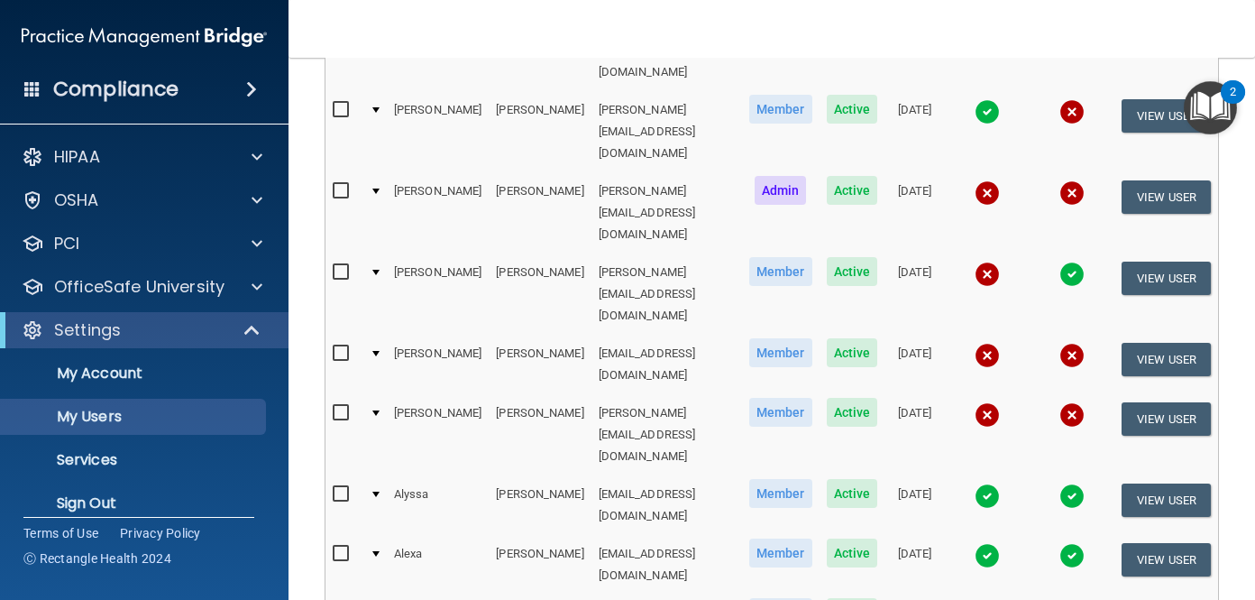
scroll to position [314, 0]
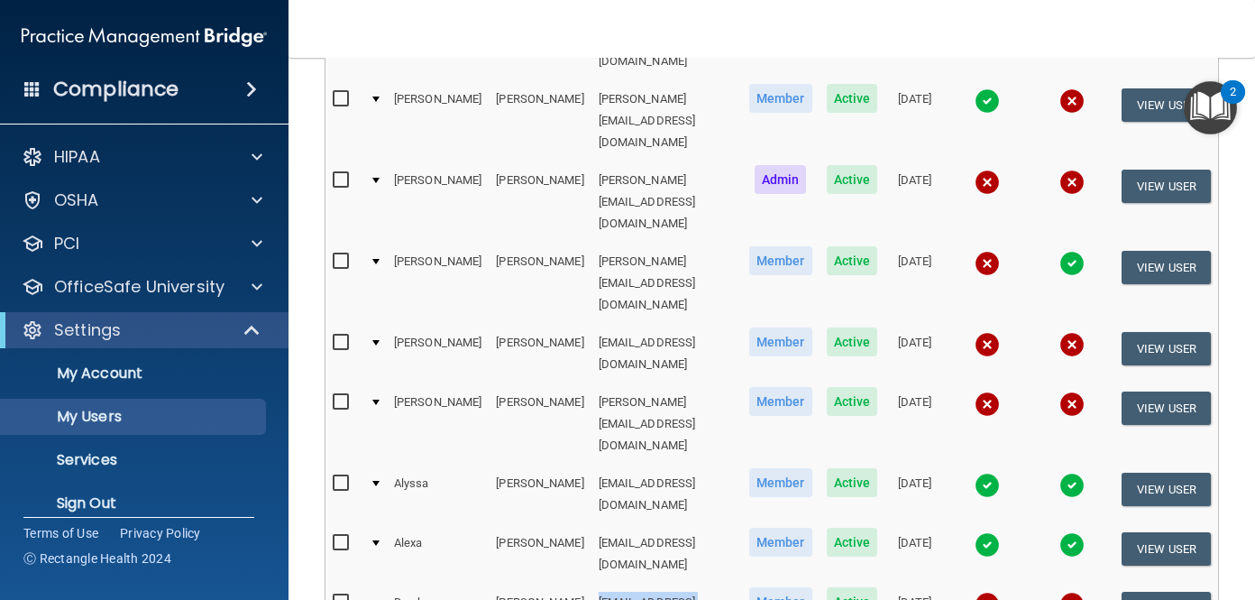
drag, startPoint x: 538, startPoint y: 417, endPoint x: 679, endPoint y: 418, distance: 141.6
copy td "[EMAIL_ADDRESS][DOMAIN_NAME]"
click at [1138, 592] on button "View User" at bounding box center [1166, 608] width 89 height 33
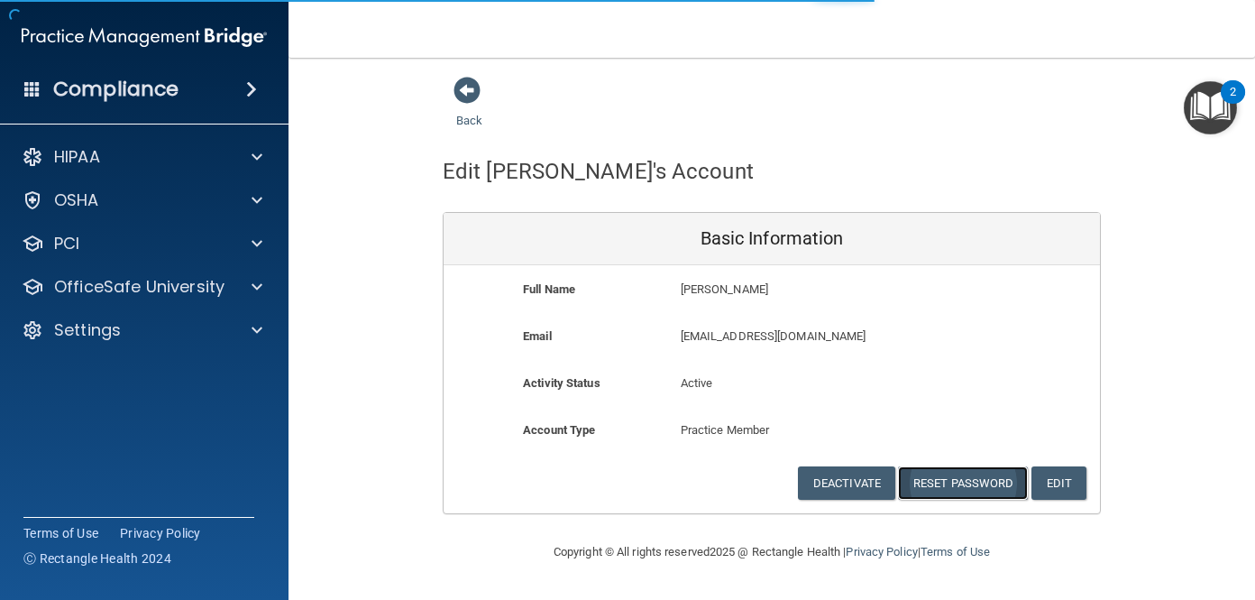
click at [967, 482] on button "Reset Password" at bounding box center [963, 482] width 130 height 33
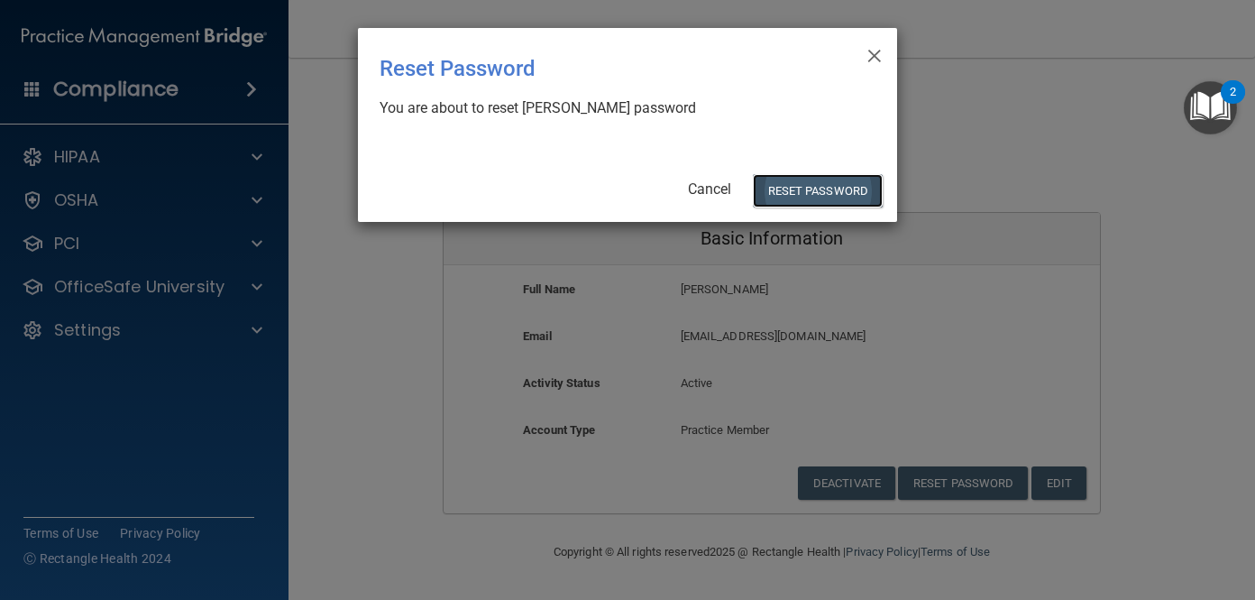
click at [804, 186] on button "Reset Password" at bounding box center [818, 190] width 130 height 33
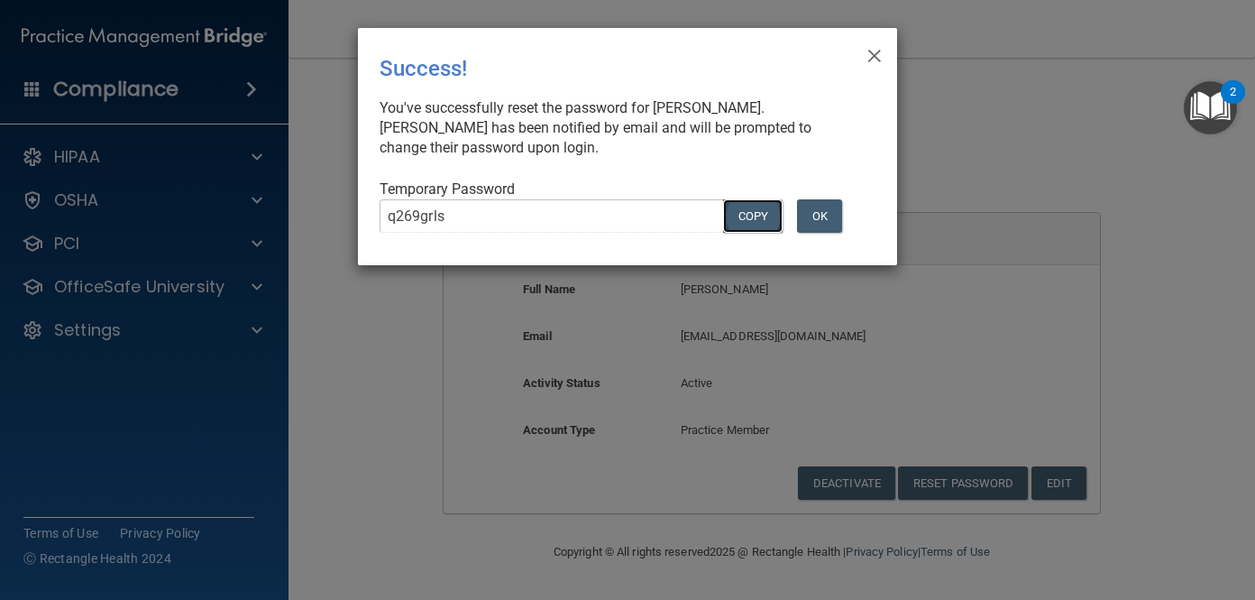
click at [732, 210] on button "COPY" at bounding box center [753, 215] width 60 height 33
click at [887, 51] on div "× Close Success! You've successfully reset the password for Drayke Jacobs-Vanto…" at bounding box center [627, 146] width 539 height 237
click at [876, 53] on span "×" at bounding box center [875, 53] width 16 height 36
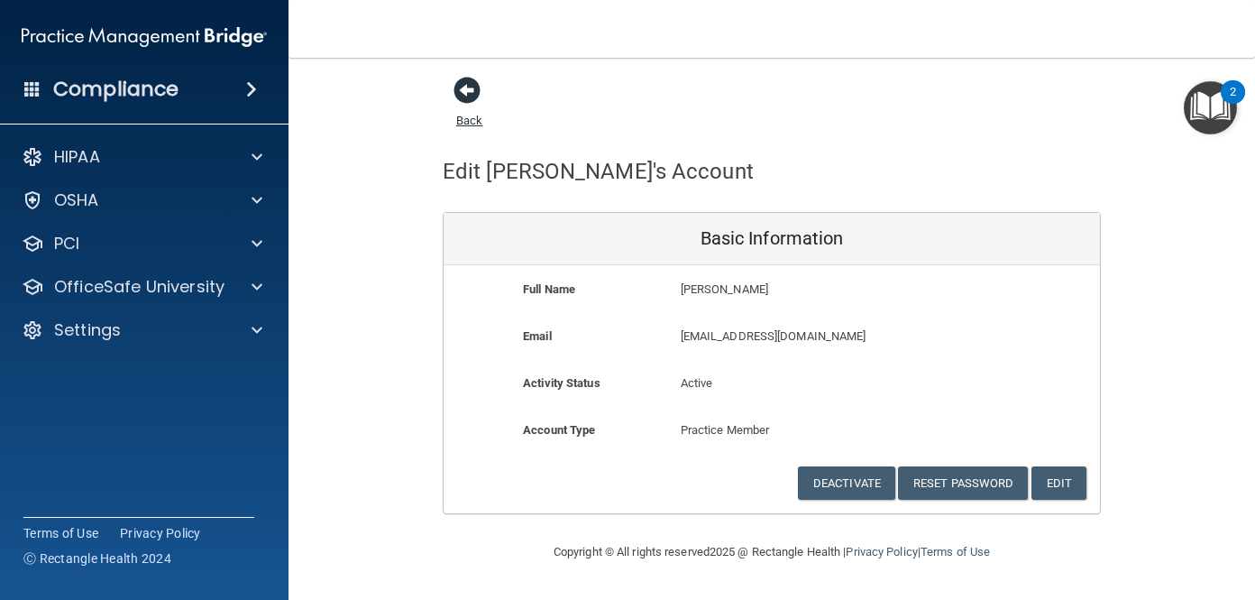
click at [466, 93] on span at bounding box center [467, 90] width 27 height 27
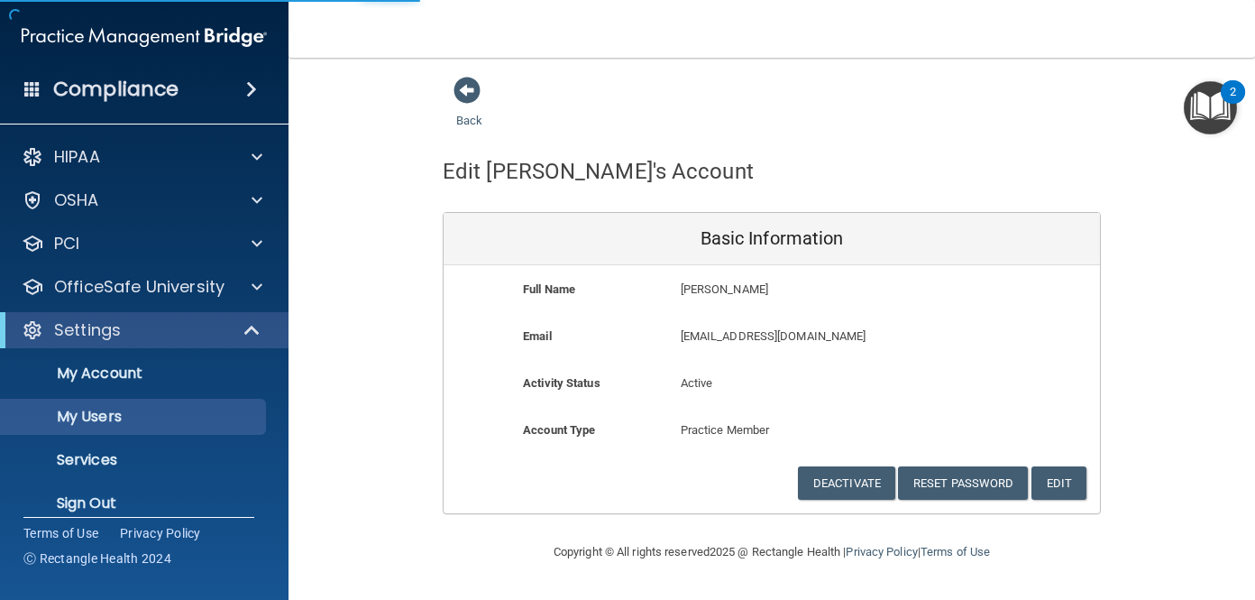
select select "20"
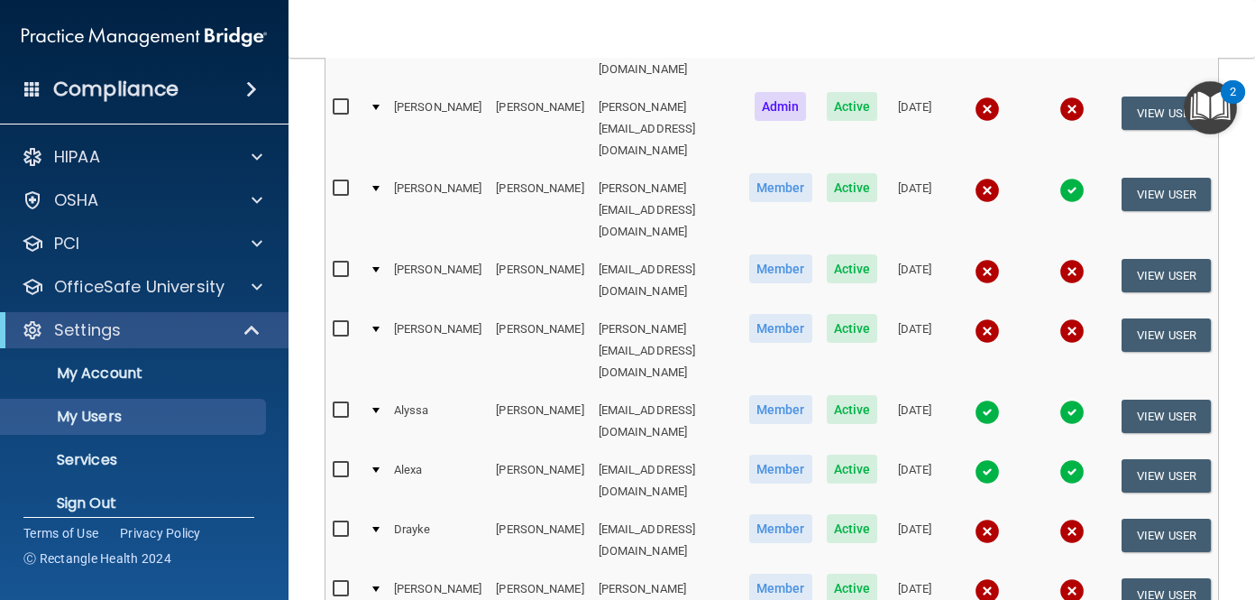
scroll to position [391, 0]
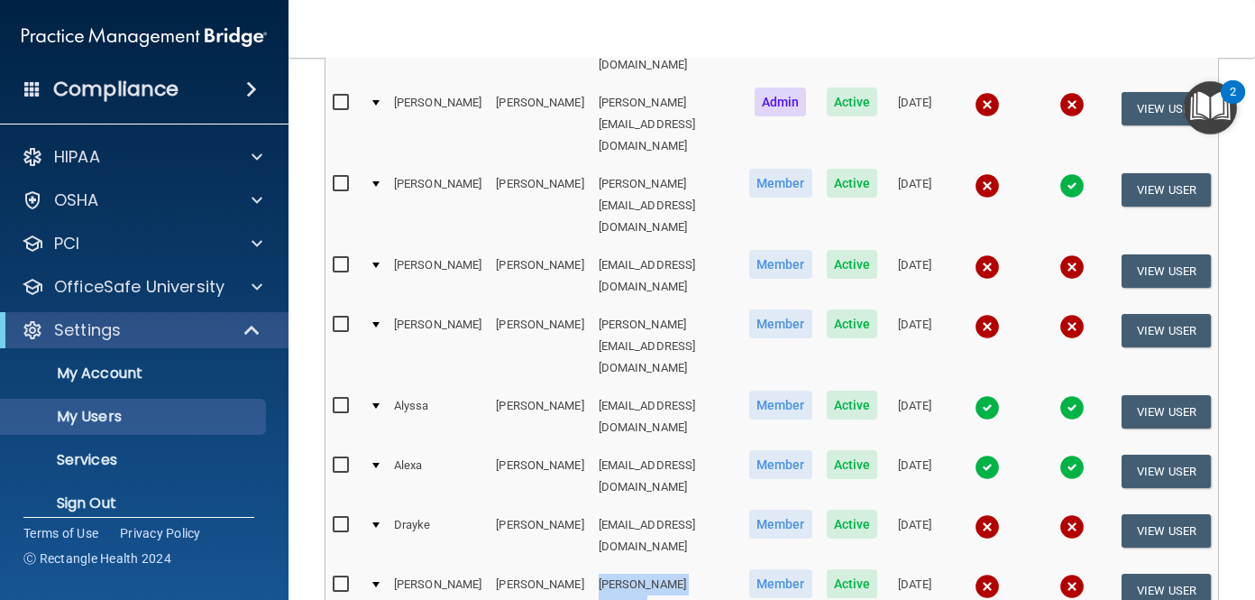
drag, startPoint x: 537, startPoint y: 400, endPoint x: 671, endPoint y: 401, distance: 134.4
click at [671, 566] on td "[PERSON_NAME][EMAIL_ADDRESS][DOMAIN_NAME]" at bounding box center [667, 606] width 151 height 81
copy td "[PERSON_NAME][EMAIL_ADDRESS][DOMAIN_NAME]"
click at [1173, 574] on button "View User" at bounding box center [1166, 590] width 89 height 33
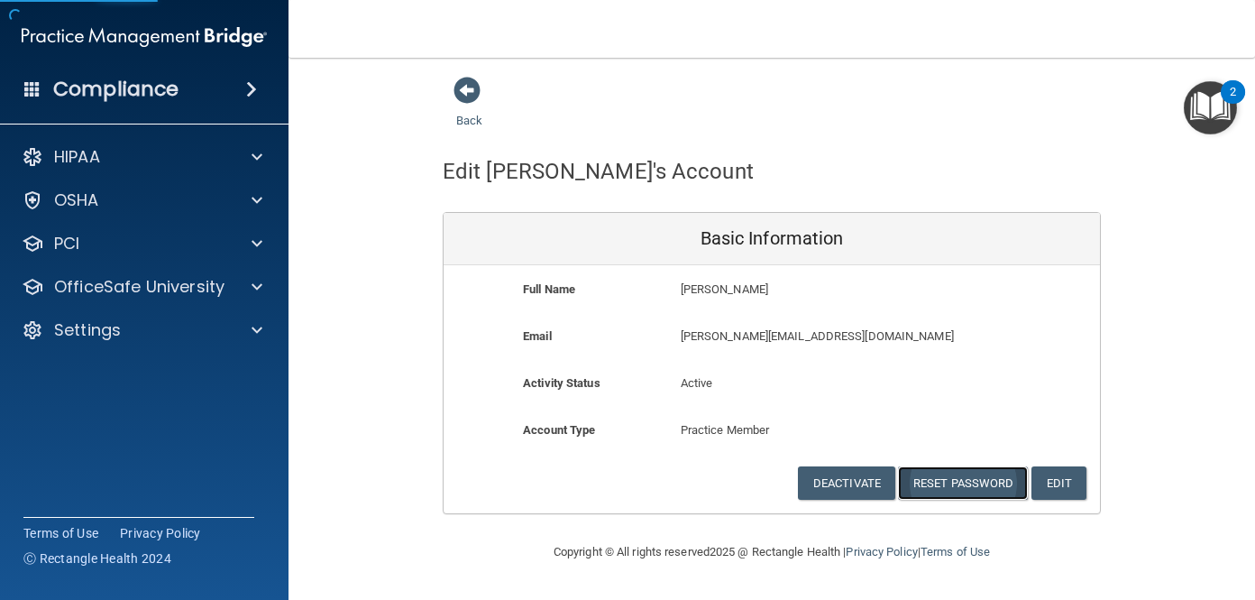
click at [984, 483] on button "Reset Password" at bounding box center [963, 482] width 130 height 33
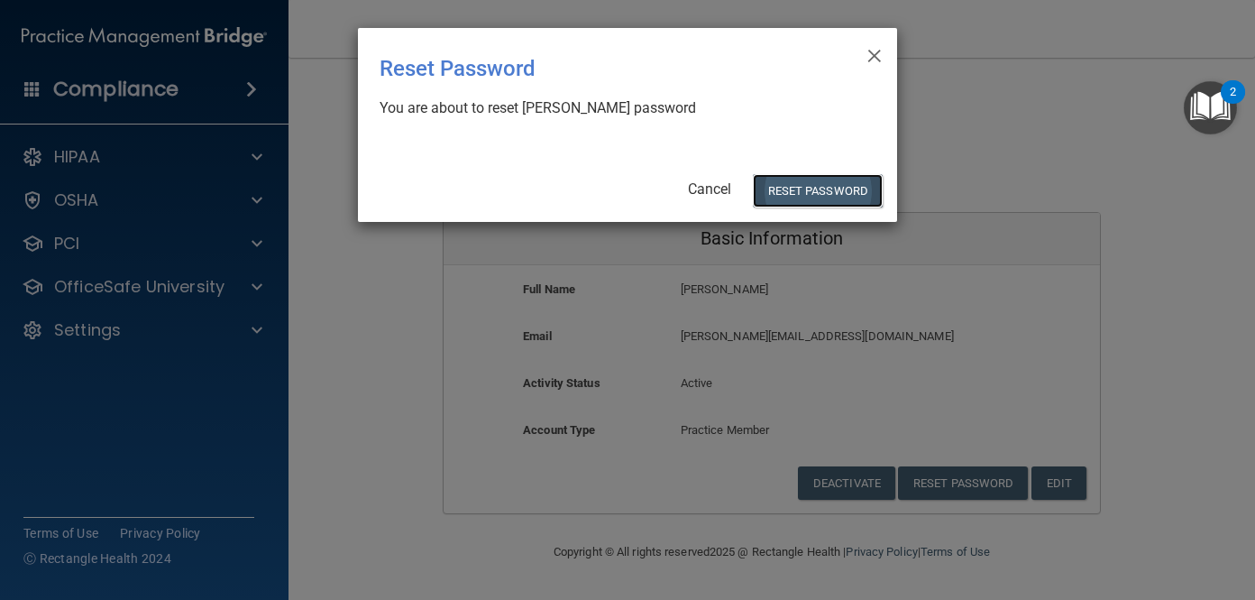
click at [788, 191] on button "Reset Password" at bounding box center [818, 190] width 130 height 33
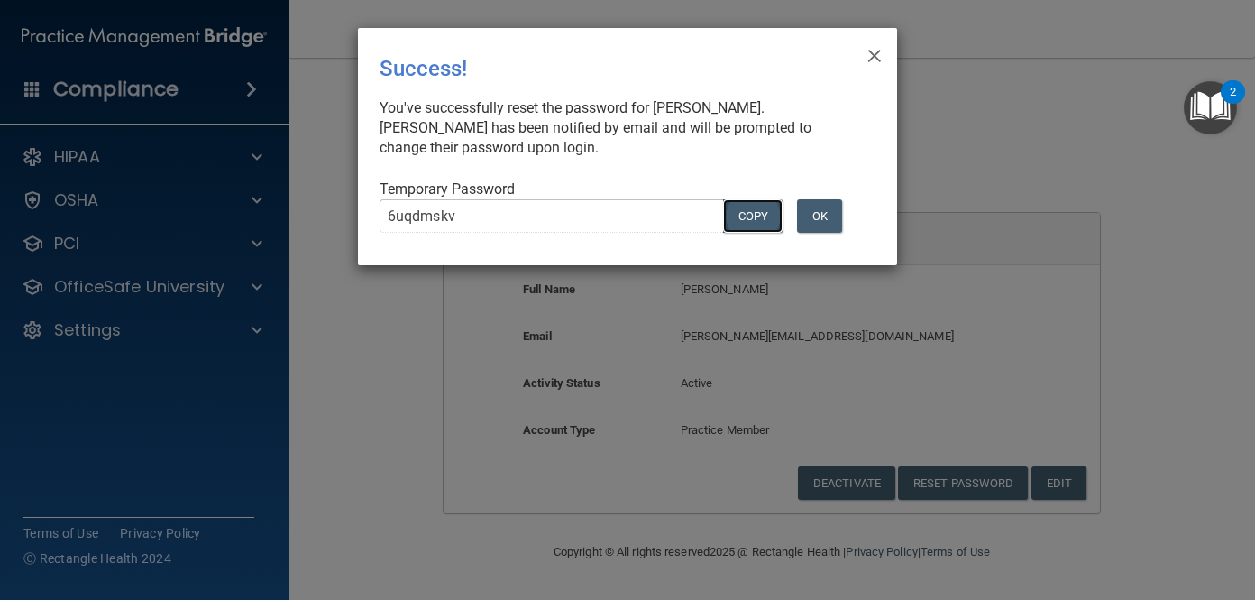
click at [765, 213] on button "COPY" at bounding box center [753, 215] width 60 height 33
click at [751, 212] on button "Copy" at bounding box center [753, 215] width 60 height 33
